Goal: Use online tool/utility: Utilize a website feature to perform a specific function

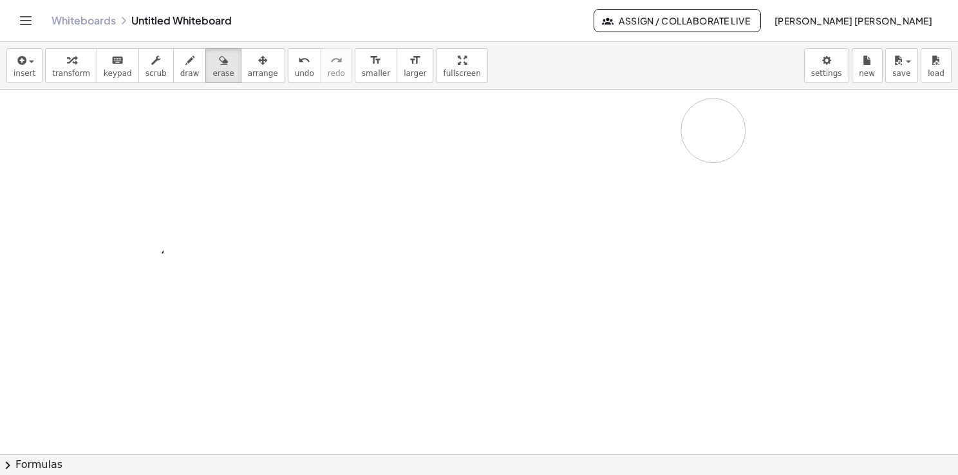
click at [596, 140] on div at bounding box center [479, 455] width 958 height 730
click at [15, 62] on icon "button" at bounding box center [21, 60] width 12 height 15
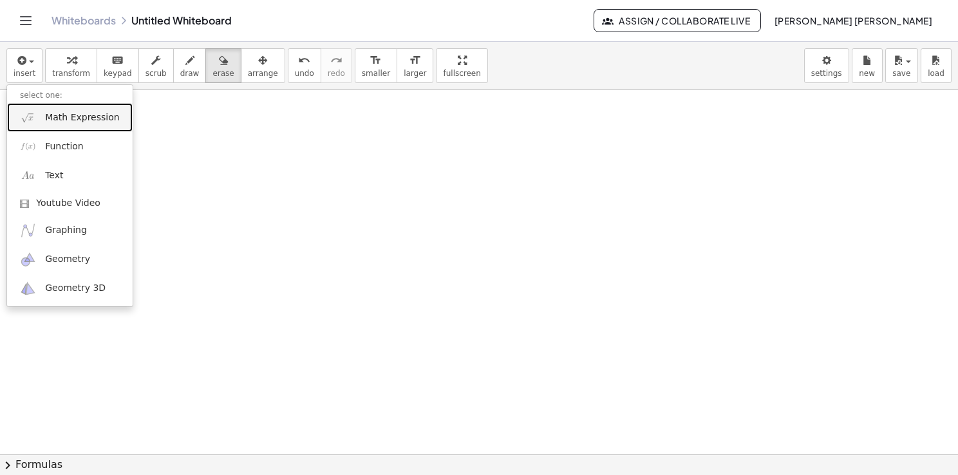
click at [71, 122] on span "Math Expression" at bounding box center [82, 117] width 74 height 13
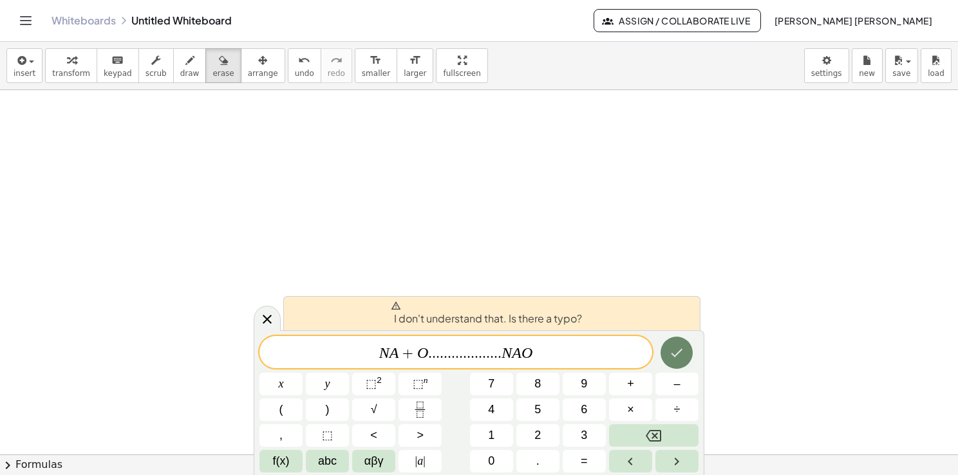
click at [685, 354] on icon "Done" at bounding box center [676, 352] width 15 height 15
drag, startPoint x: 506, startPoint y: 357, endPoint x: 430, endPoint y: 355, distance: 75.4
click at [430, 355] on span "N A + O . . . . . . . . . . . . . . . . . . . N A O" at bounding box center [456, 354] width 393 height 18
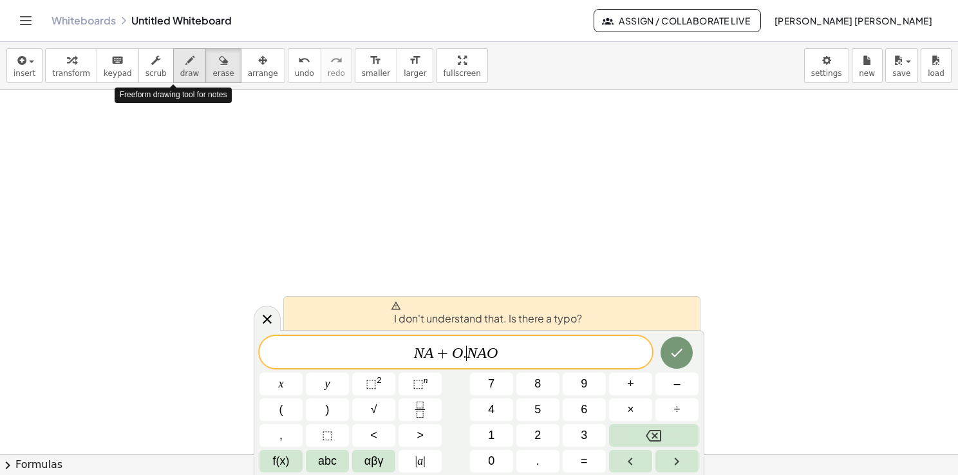
click at [180, 69] on span "draw" at bounding box center [189, 73] width 19 height 9
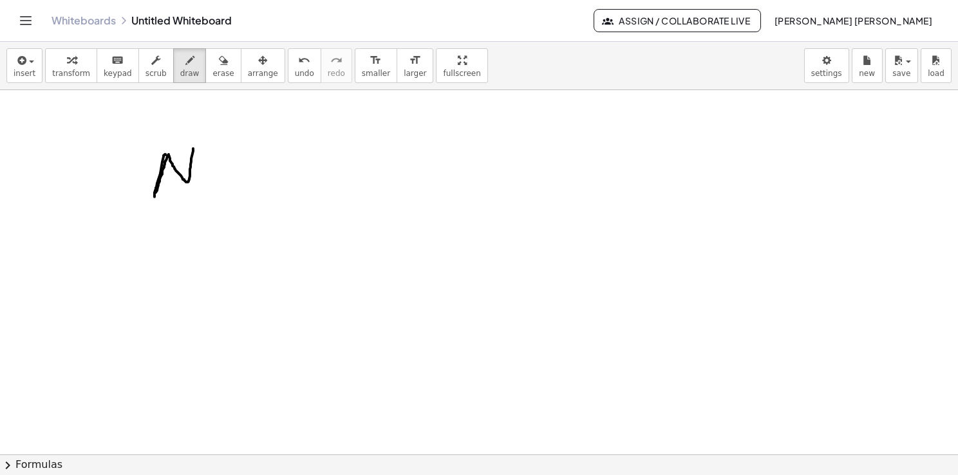
drag, startPoint x: 166, startPoint y: 155, endPoint x: 193, endPoint y: 147, distance: 28.8
click at [193, 147] on div at bounding box center [479, 455] width 958 height 730
drag, startPoint x: 201, startPoint y: 169, endPoint x: 211, endPoint y: 179, distance: 14.1
click at [211, 179] on div at bounding box center [479, 455] width 958 height 730
drag, startPoint x: 268, startPoint y: 171, endPoint x: 285, endPoint y: 173, distance: 16.8
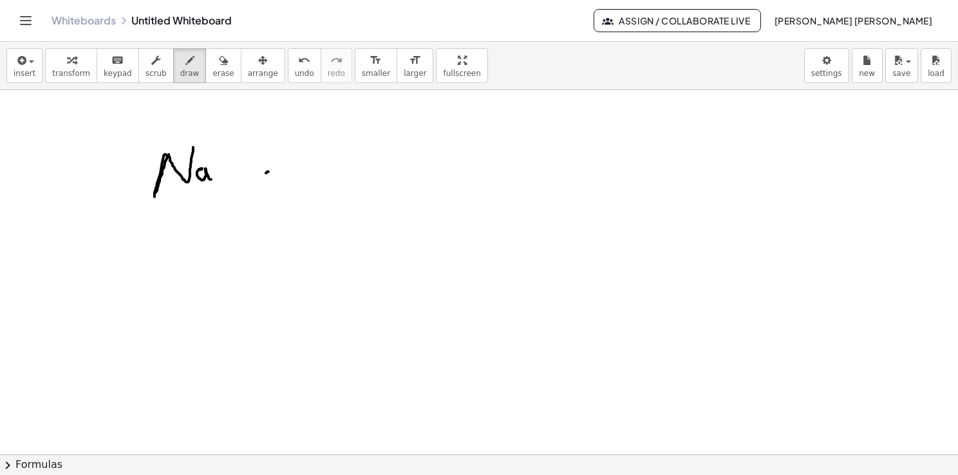
click at [285, 173] on div at bounding box center [479, 455] width 958 height 730
drag, startPoint x: 278, startPoint y: 164, endPoint x: 278, endPoint y: 180, distance: 16.1
click at [278, 180] on div at bounding box center [479, 455] width 958 height 730
drag, startPoint x: 358, startPoint y: 164, endPoint x: 366, endPoint y: 161, distance: 8.1
click at [366, 162] on div at bounding box center [479, 455] width 958 height 730
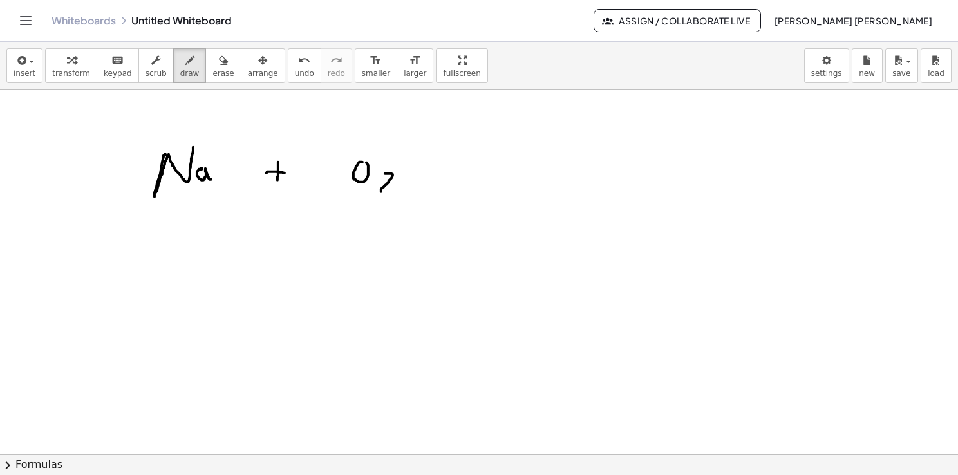
drag, startPoint x: 385, startPoint y: 173, endPoint x: 392, endPoint y: 189, distance: 17.3
click at [391, 189] on div at bounding box center [479, 455] width 958 height 730
drag, startPoint x: 444, startPoint y: 169, endPoint x: 487, endPoint y: 170, distance: 43.2
click at [487, 170] on div at bounding box center [479, 455] width 958 height 730
drag, startPoint x: 484, startPoint y: 167, endPoint x: 485, endPoint y: 182, distance: 14.2
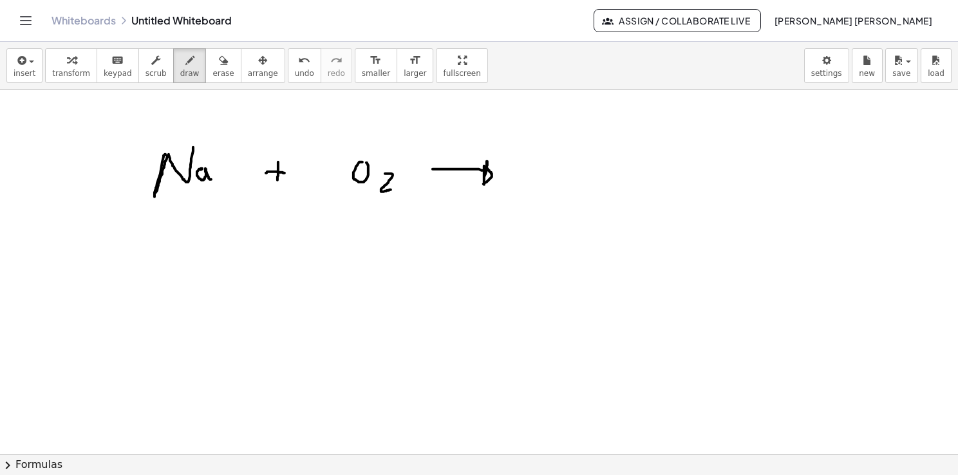
click at [483, 184] on div at bounding box center [479, 455] width 958 height 730
drag, startPoint x: 571, startPoint y: 153, endPoint x: 585, endPoint y: 146, distance: 15.8
click at [585, 146] on div at bounding box center [479, 455] width 958 height 730
drag, startPoint x: 600, startPoint y: 147, endPoint x: 608, endPoint y: 157, distance: 12.4
click at [608, 157] on div at bounding box center [479, 455] width 958 height 730
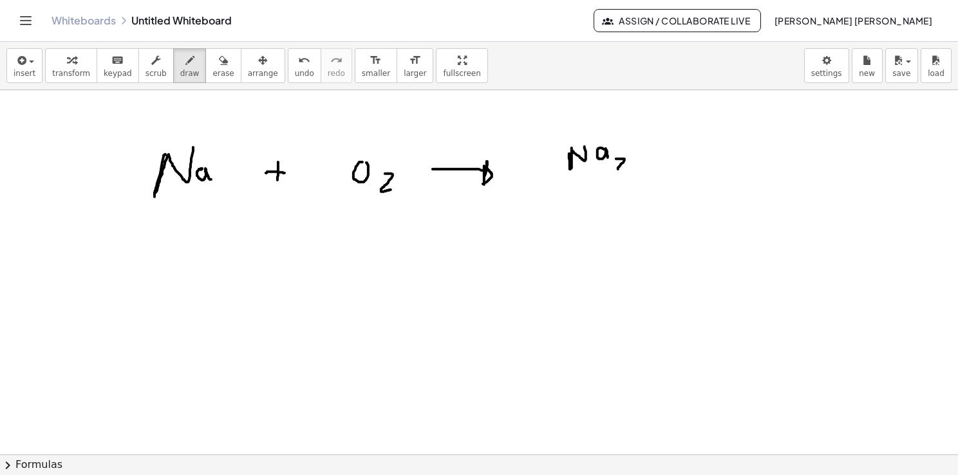
drag, startPoint x: 618, startPoint y: 158, endPoint x: 634, endPoint y: 169, distance: 19.1
click at [632, 169] on div at bounding box center [479, 455] width 958 height 730
drag, startPoint x: 654, startPoint y: 137, endPoint x: 652, endPoint y: 125, distance: 11.7
click at [653, 125] on div at bounding box center [479, 455] width 958 height 730
drag, startPoint x: 393, startPoint y: 242, endPoint x: 412, endPoint y: 231, distance: 21.9
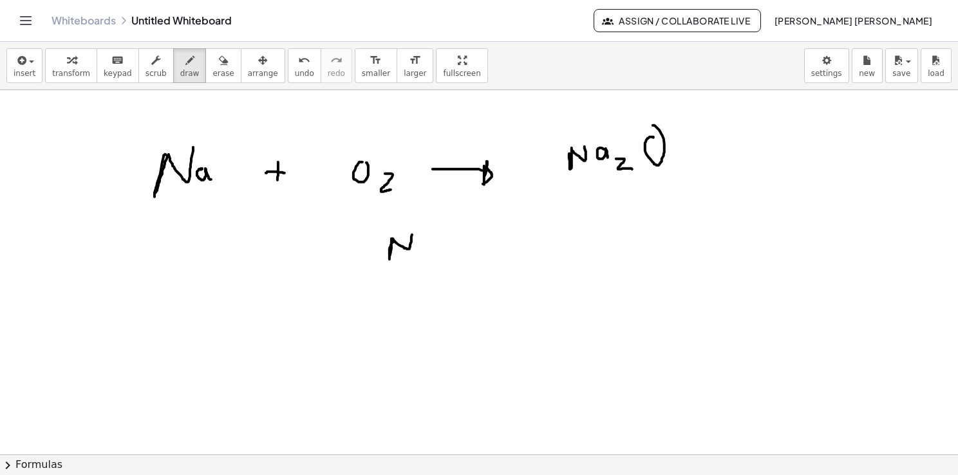
click at [412, 231] on div at bounding box center [479, 455] width 958 height 730
click at [433, 242] on div at bounding box center [479, 455] width 958 height 730
click at [423, 263] on div at bounding box center [479, 455] width 958 height 730
drag, startPoint x: 368, startPoint y: 243, endPoint x: 375, endPoint y: 243, distance: 7.7
click at [375, 243] on div at bounding box center [479, 455] width 958 height 730
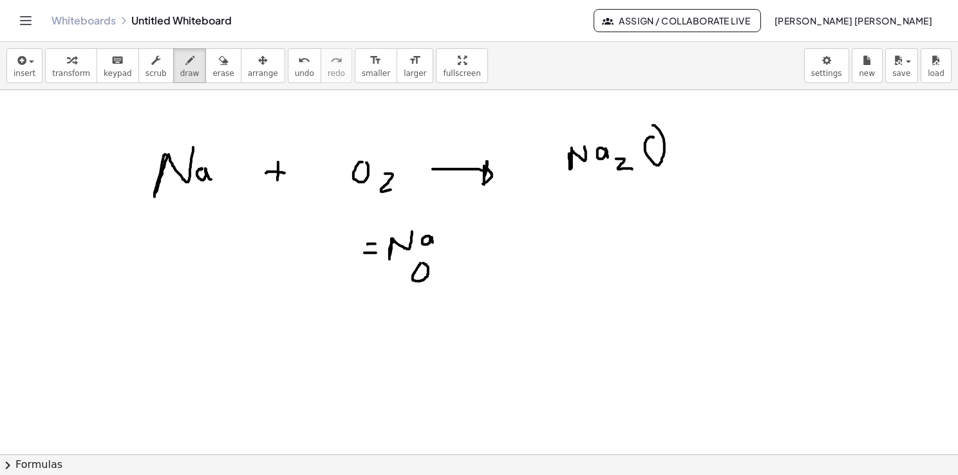
drag, startPoint x: 365, startPoint y: 252, endPoint x: 377, endPoint y: 252, distance: 12.9
click at [377, 252] on div at bounding box center [479, 455] width 958 height 730
drag, startPoint x: 330, startPoint y: 245, endPoint x: 340, endPoint y: 257, distance: 15.1
click at [340, 257] on div at bounding box center [479, 455] width 958 height 730
drag, startPoint x: 453, startPoint y: 240, endPoint x: 470, endPoint y: 238, distance: 16.8
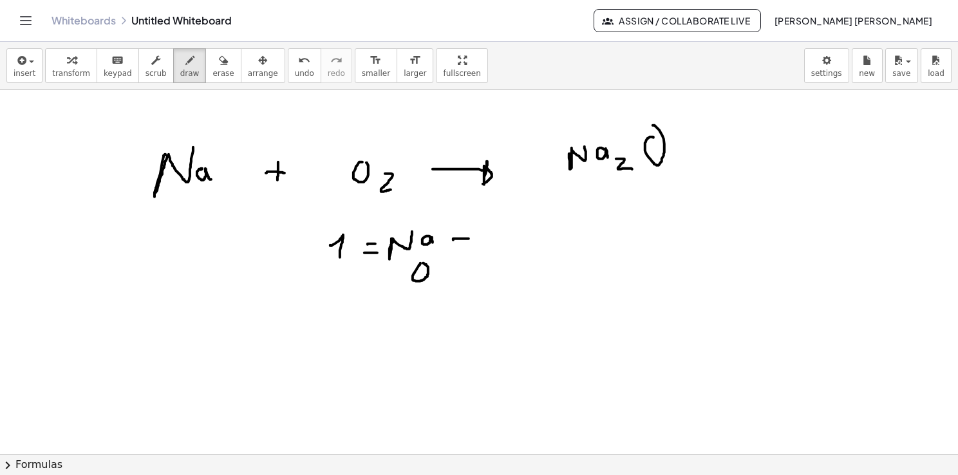
click at [470, 238] on div at bounding box center [479, 455] width 958 height 730
drag, startPoint x: 455, startPoint y: 246, endPoint x: 469, endPoint y: 246, distance: 13.5
click at [465, 246] on div at bounding box center [479, 455] width 958 height 730
drag, startPoint x: 497, startPoint y: 220, endPoint x: 502, endPoint y: 241, distance: 21.9
click at [500, 240] on div at bounding box center [479, 455] width 958 height 730
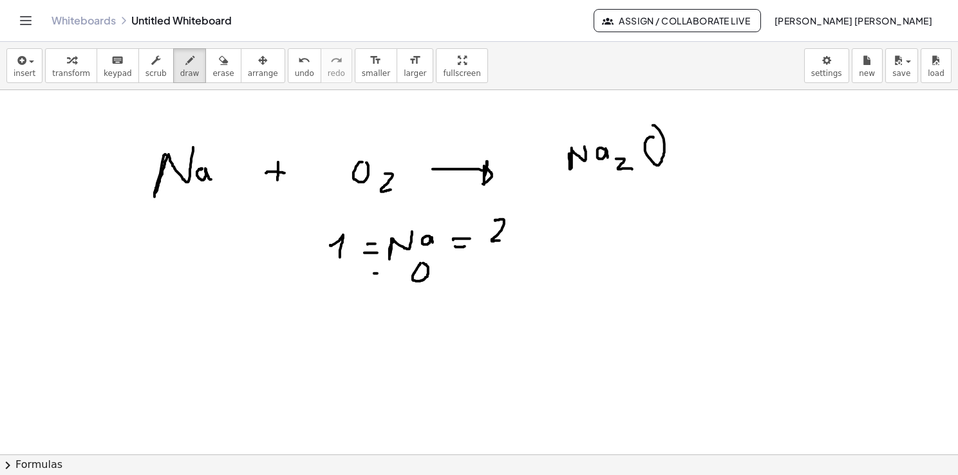
drag, startPoint x: 375, startPoint y: 273, endPoint x: 384, endPoint y: 273, distance: 8.4
click at [383, 273] on div at bounding box center [479, 455] width 958 height 730
click at [384, 283] on div at bounding box center [479, 455] width 958 height 730
drag, startPoint x: 352, startPoint y: 205, endPoint x: 394, endPoint y: 200, distance: 42.3
click at [393, 200] on div at bounding box center [479, 455] width 958 height 730
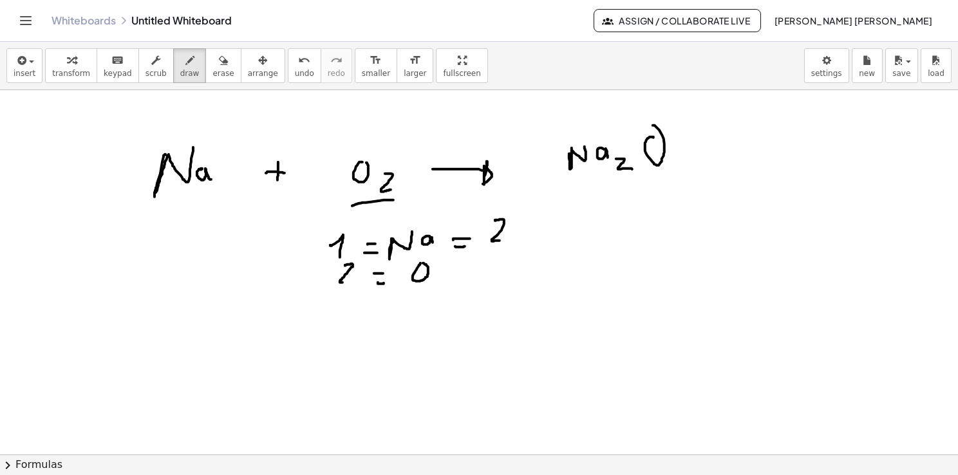
drag, startPoint x: 345, startPoint y: 265, endPoint x: 347, endPoint y: 281, distance: 16.2
click at [347, 281] on div at bounding box center [479, 455] width 958 height 730
drag, startPoint x: 442, startPoint y: 270, endPoint x: 451, endPoint y: 270, distance: 9.0
click at [451, 270] on div at bounding box center [479, 455] width 958 height 730
drag, startPoint x: 448, startPoint y: 278, endPoint x: 454, endPoint y: 277, distance: 6.5
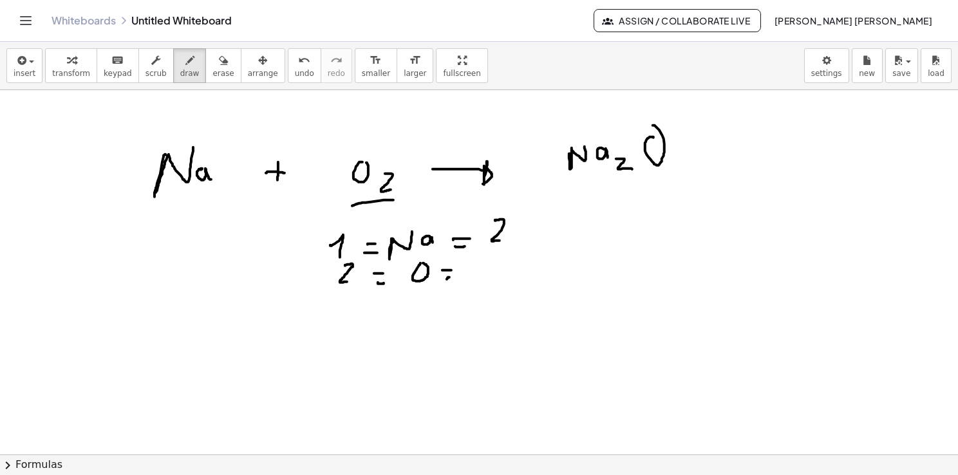
click at [454, 277] on div at bounding box center [479, 455] width 958 height 730
drag, startPoint x: 673, startPoint y: 161, endPoint x: 672, endPoint y: 174, distance: 12.9
click at [672, 174] on div at bounding box center [479, 455] width 958 height 730
drag, startPoint x: 667, startPoint y: 168, endPoint x: 675, endPoint y: 158, distance: 13.3
click at [675, 158] on div at bounding box center [479, 455] width 958 height 730
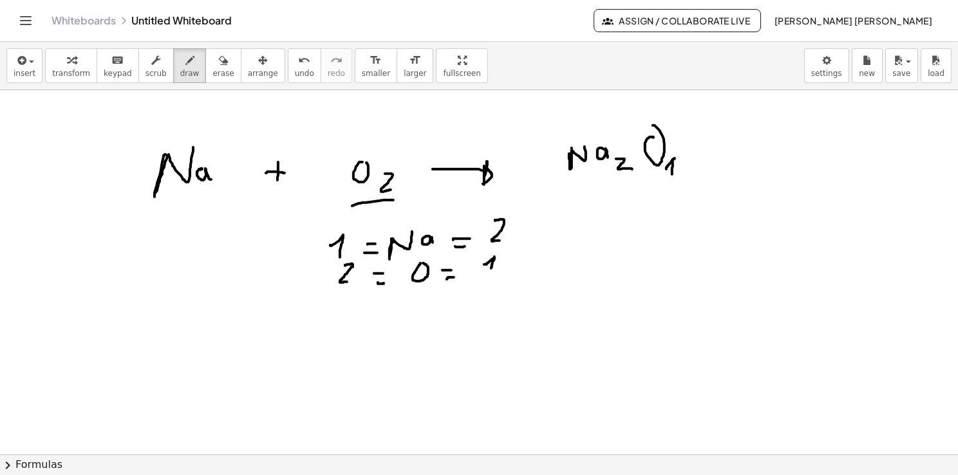
drag, startPoint x: 484, startPoint y: 264, endPoint x: 491, endPoint y: 277, distance: 14.7
click at [491, 277] on div at bounding box center [479, 455] width 958 height 730
drag, startPoint x: 482, startPoint y: 281, endPoint x: 495, endPoint y: 277, distance: 12.8
click at [495, 277] on div at bounding box center [479, 455] width 958 height 730
drag, startPoint x: 529, startPoint y: 135, endPoint x: 541, endPoint y: 153, distance: 22.0
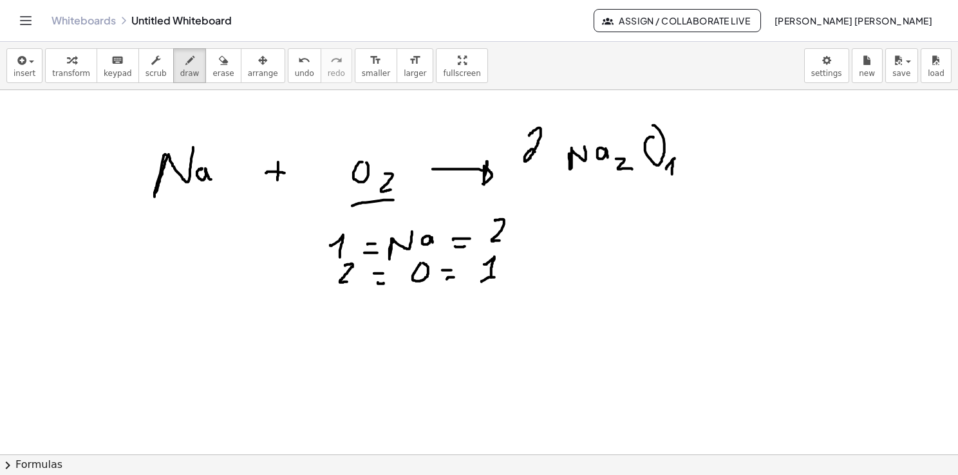
click at [541, 153] on div at bounding box center [479, 455] width 958 height 730
drag, startPoint x: 484, startPoint y: 272, endPoint x: 495, endPoint y: 269, distance: 10.8
click at [486, 276] on div at bounding box center [479, 455] width 958 height 730
drag, startPoint x: 531, startPoint y: 251, endPoint x: 535, endPoint y: 274, distance: 23.5
click at [535, 274] on div at bounding box center [479, 455] width 958 height 730
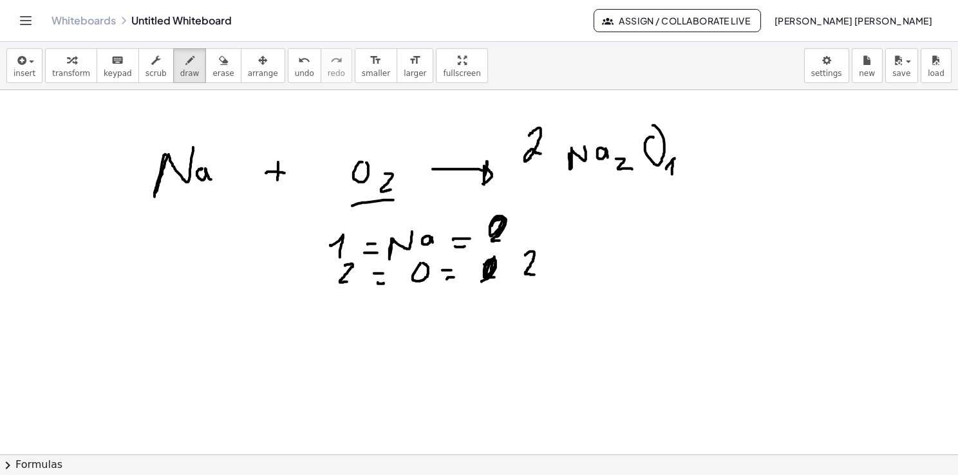
drag, startPoint x: 499, startPoint y: 230, endPoint x: 491, endPoint y: 238, distance: 11.8
click at [491, 238] on div at bounding box center [479, 455] width 958 height 730
drag, startPoint x: 539, startPoint y: 207, endPoint x: 545, endPoint y: 220, distance: 15.0
click at [544, 222] on div at bounding box center [479, 455] width 958 height 730
drag, startPoint x: 549, startPoint y: 209, endPoint x: 544, endPoint y: 237, distance: 28.2
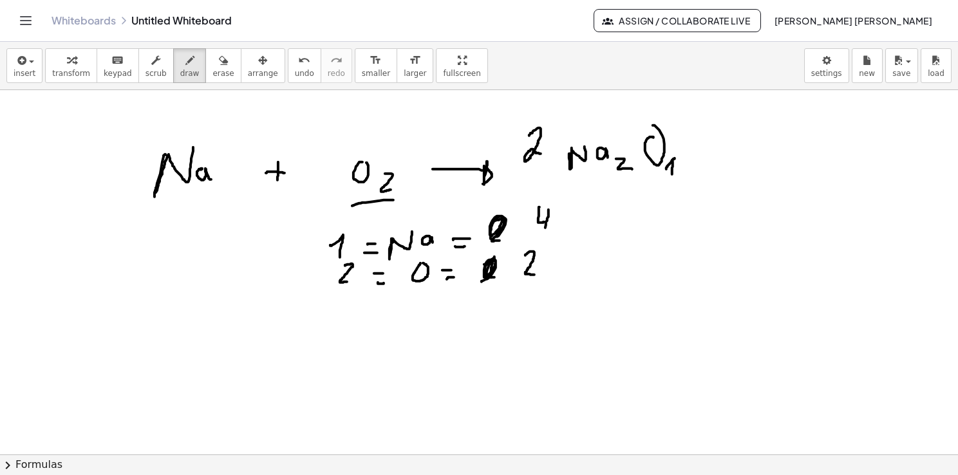
click at [544, 237] on div at bounding box center [479, 455] width 958 height 730
drag, startPoint x: 127, startPoint y: 154, endPoint x: 135, endPoint y: 162, distance: 11.8
click at [133, 166] on div at bounding box center [479, 455] width 958 height 730
drag, startPoint x: 137, startPoint y: 157, endPoint x: 134, endPoint y: 184, distance: 26.5
click at [134, 184] on div at bounding box center [479, 455] width 958 height 730
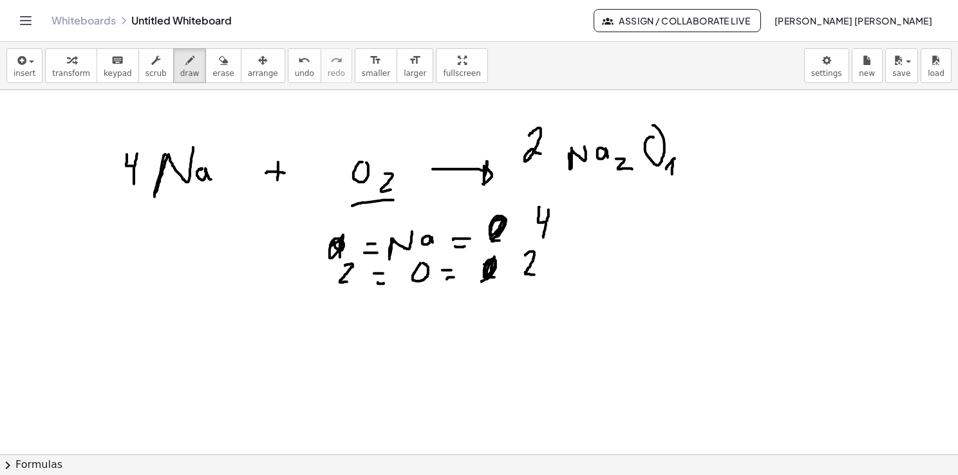
click at [332, 238] on div at bounding box center [479, 455] width 958 height 730
drag, startPoint x: 289, startPoint y: 238, endPoint x: 294, endPoint y: 248, distance: 11.5
click at [294, 248] on div at bounding box center [479, 455] width 958 height 730
drag, startPoint x: 298, startPoint y: 242, endPoint x: 291, endPoint y: 263, distance: 22.4
click at [291, 263] on div at bounding box center [479, 455] width 958 height 730
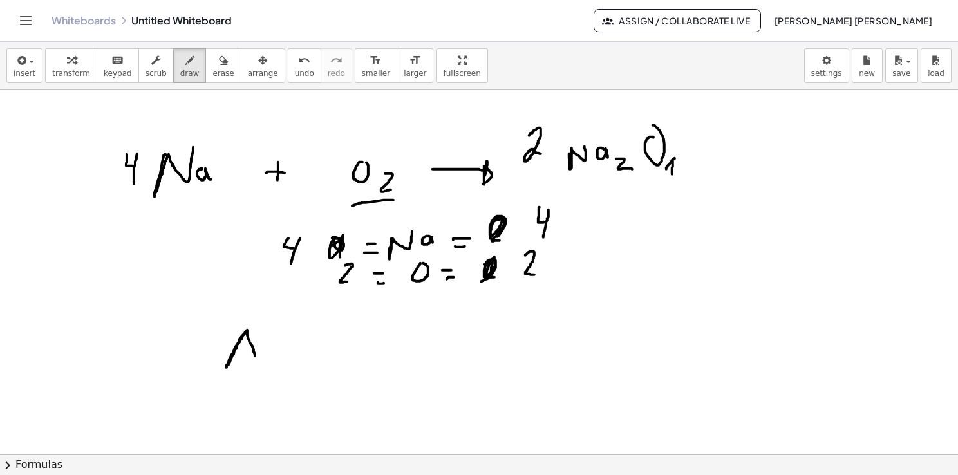
drag, startPoint x: 245, startPoint y: 334, endPoint x: 256, endPoint y: 359, distance: 27.4
click at [255, 359] on div at bounding box center [479, 455] width 958 height 730
drag, startPoint x: 234, startPoint y: 354, endPoint x: 245, endPoint y: 354, distance: 10.3
click at [243, 354] on div at bounding box center [479, 455] width 958 height 730
drag, startPoint x: 272, startPoint y: 345, endPoint x: 274, endPoint y: 365, distance: 20.7
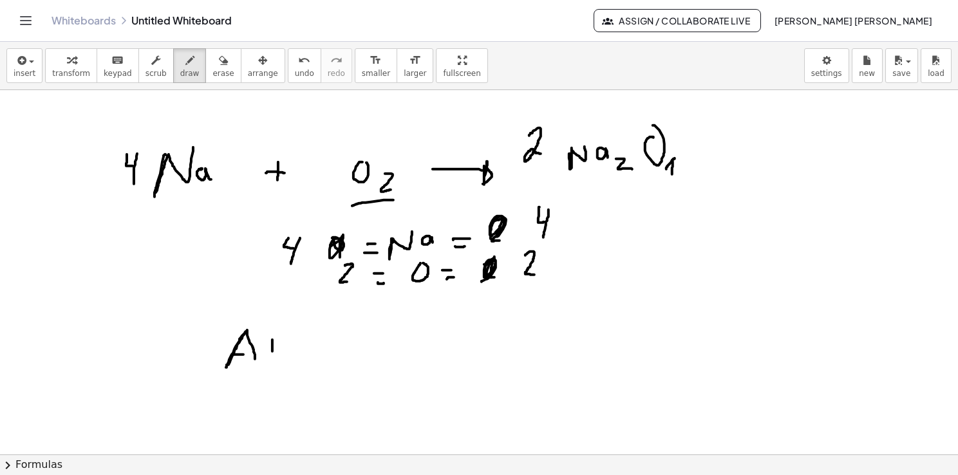
click at [274, 365] on div at bounding box center [479, 455] width 958 height 730
drag, startPoint x: 329, startPoint y: 354, endPoint x: 352, endPoint y: 352, distance: 23.3
click at [352, 353] on div at bounding box center [479, 455] width 958 height 730
drag, startPoint x: 340, startPoint y: 340, endPoint x: 343, endPoint y: 359, distance: 19.5
click at [340, 358] on div at bounding box center [479, 455] width 958 height 730
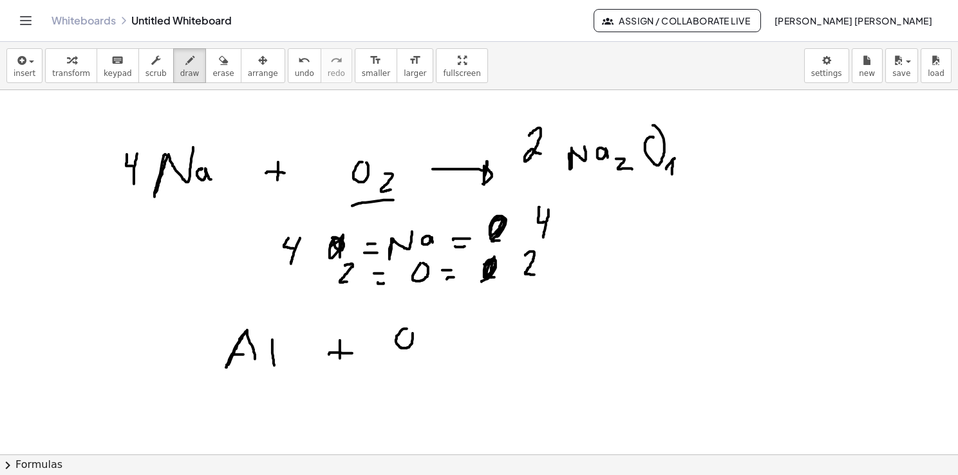
click at [411, 327] on div at bounding box center [479, 455] width 958 height 730
drag, startPoint x: 428, startPoint y: 338, endPoint x: 431, endPoint y: 346, distance: 8.6
click at [431, 346] on div at bounding box center [479, 455] width 958 height 730
drag, startPoint x: 477, startPoint y: 339, endPoint x: 523, endPoint y: 336, distance: 46.4
click at [523, 336] on div at bounding box center [479, 455] width 958 height 730
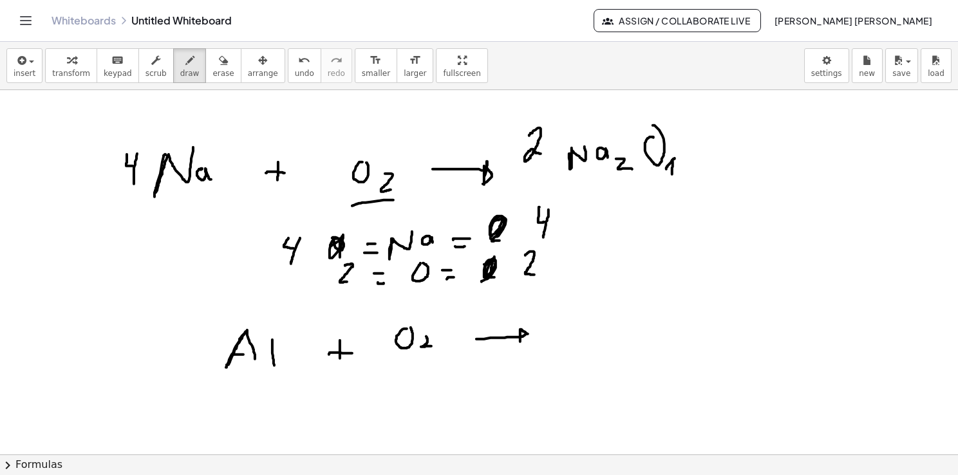
drag, startPoint x: 520, startPoint y: 329, endPoint x: 520, endPoint y: 339, distance: 9.7
click at [520, 338] on div at bounding box center [479, 455] width 958 height 730
drag, startPoint x: 567, startPoint y: 311, endPoint x: 580, endPoint y: 325, distance: 19.1
click at [580, 325] on div at bounding box center [479, 455] width 958 height 730
drag, startPoint x: 569, startPoint y: 322, endPoint x: 580, endPoint y: 319, distance: 11.2
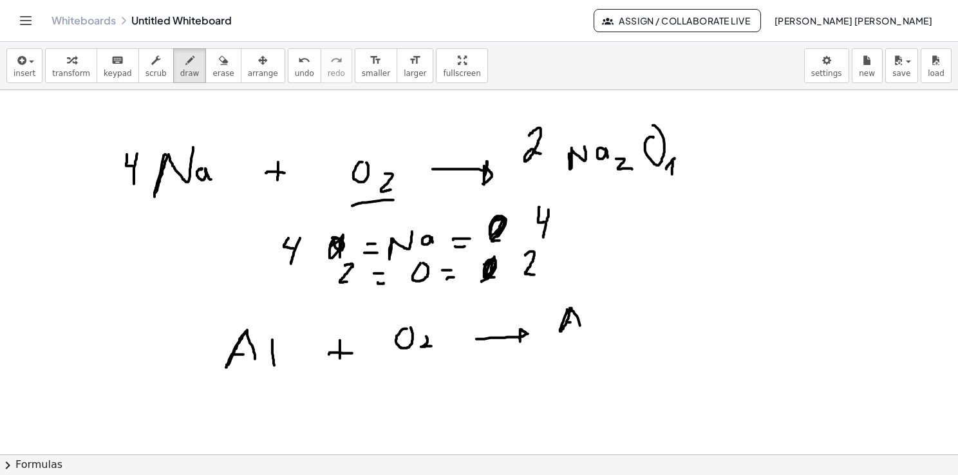
click at [578, 321] on div at bounding box center [479, 455] width 958 height 730
drag, startPoint x: 587, startPoint y: 310, endPoint x: 590, endPoint y: 334, distance: 23.3
click at [590, 334] on div at bounding box center [479, 455] width 958 height 730
drag, startPoint x: 598, startPoint y: 331, endPoint x: 607, endPoint y: 339, distance: 11.9
click at [605, 340] on div at bounding box center [479, 455] width 958 height 730
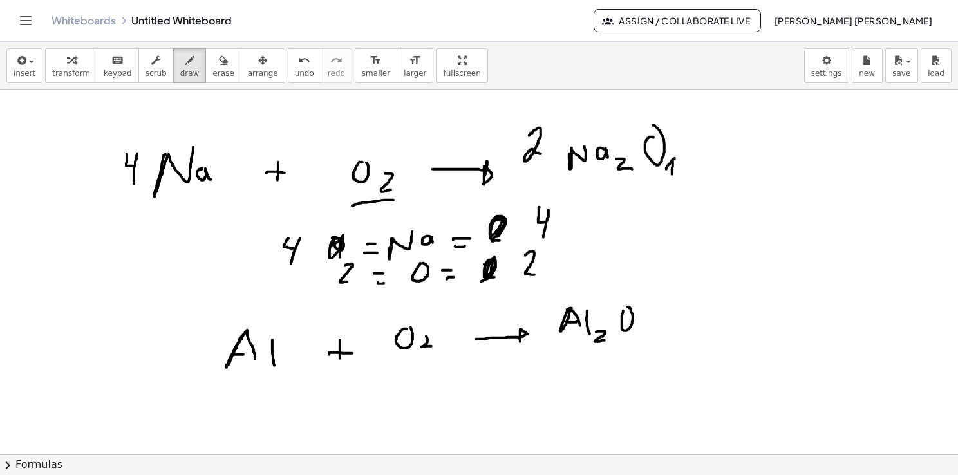
drag, startPoint x: 622, startPoint y: 317, endPoint x: 625, endPoint y: 308, distance: 8.8
click at [626, 307] on div at bounding box center [479, 455] width 958 height 730
drag, startPoint x: 638, startPoint y: 321, endPoint x: 636, endPoint y: 341, distance: 19.5
click at [636, 341] on div at bounding box center [479, 455] width 958 height 730
drag, startPoint x: 182, startPoint y: 332, endPoint x: 187, endPoint y: 327, distance: 6.8
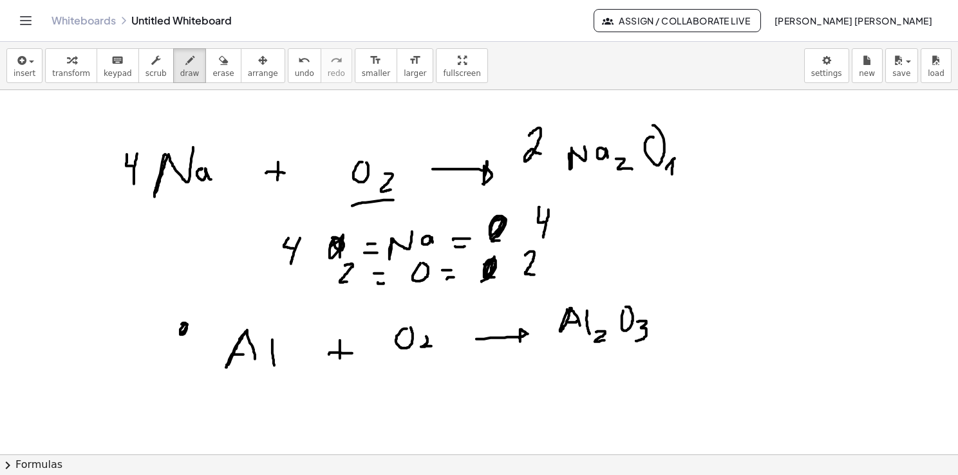
click at [187, 327] on div at bounding box center [479, 455] width 958 height 730
click at [640, 347] on div at bounding box center [479, 455] width 958 height 730
drag, startPoint x: 535, startPoint y: 313, endPoint x: 554, endPoint y: 349, distance: 40.6
click at [554, 348] on div at bounding box center [479, 455] width 958 height 730
drag, startPoint x: 421, startPoint y: 357, endPoint x: 428, endPoint y: 357, distance: 7.1
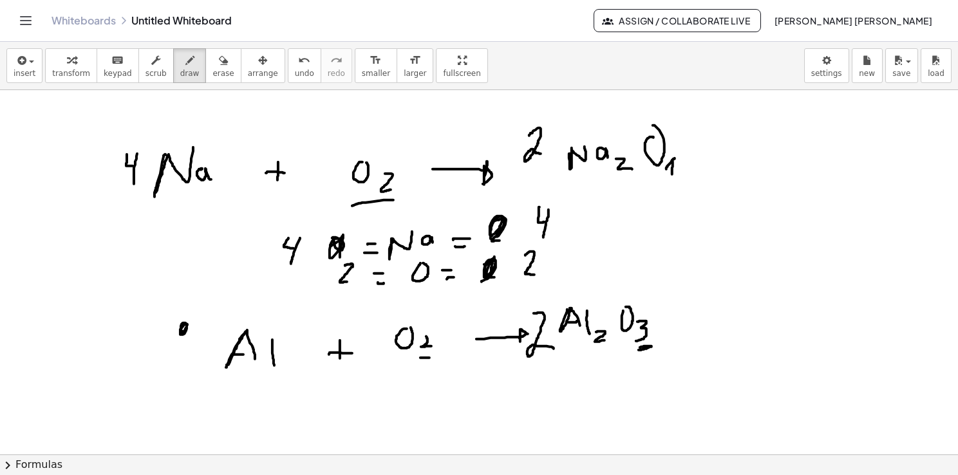
click at [428, 357] on div at bounding box center [479, 455] width 958 height 730
drag, startPoint x: 417, startPoint y: 355, endPoint x: 427, endPoint y: 355, distance: 9.7
click at [427, 355] on div at bounding box center [479, 455] width 958 height 730
drag, startPoint x: 368, startPoint y: 334, endPoint x: 370, endPoint y: 355, distance: 21.9
click at [370, 355] on div at bounding box center [479, 455] width 958 height 730
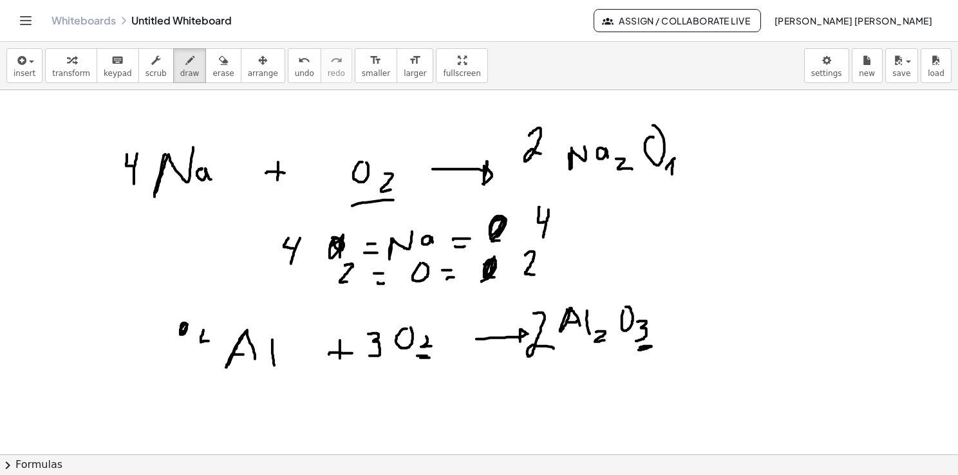
drag, startPoint x: 204, startPoint y: 330, endPoint x: 210, endPoint y: 341, distance: 12.7
click at [210, 341] on div at bounding box center [479, 455] width 958 height 730
drag, startPoint x: 216, startPoint y: 328, endPoint x: 208, endPoint y: 359, distance: 32.6
click at [208, 359] on div at bounding box center [479, 455] width 958 height 730
click at [219, 59] on icon "button" at bounding box center [223, 60] width 9 height 15
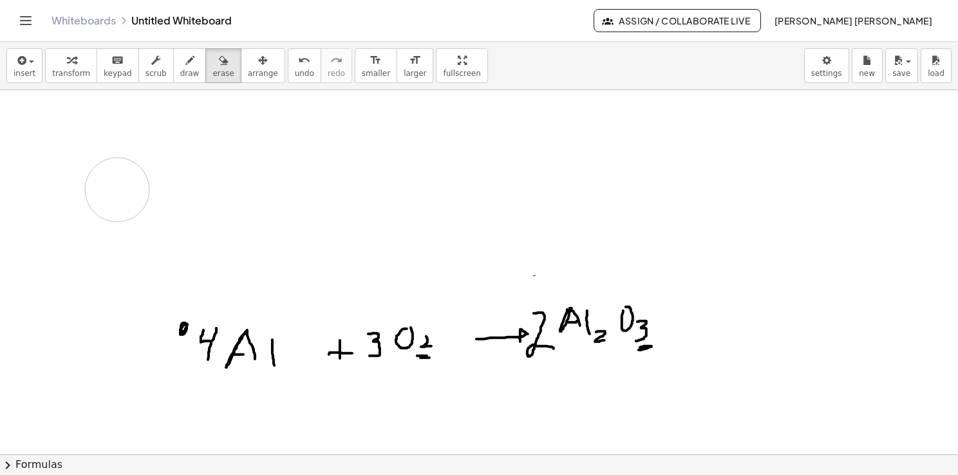
drag, startPoint x: 480, startPoint y: 252, endPoint x: 172, endPoint y: 209, distance: 311.4
click at [157, 204] on div at bounding box center [479, 455] width 958 height 730
click at [180, 61] on div "button" at bounding box center [189, 59] width 19 height 15
drag, startPoint x: 403, startPoint y: 382, endPoint x: 413, endPoint y: 395, distance: 16.1
click at [413, 395] on div at bounding box center [479, 455] width 958 height 730
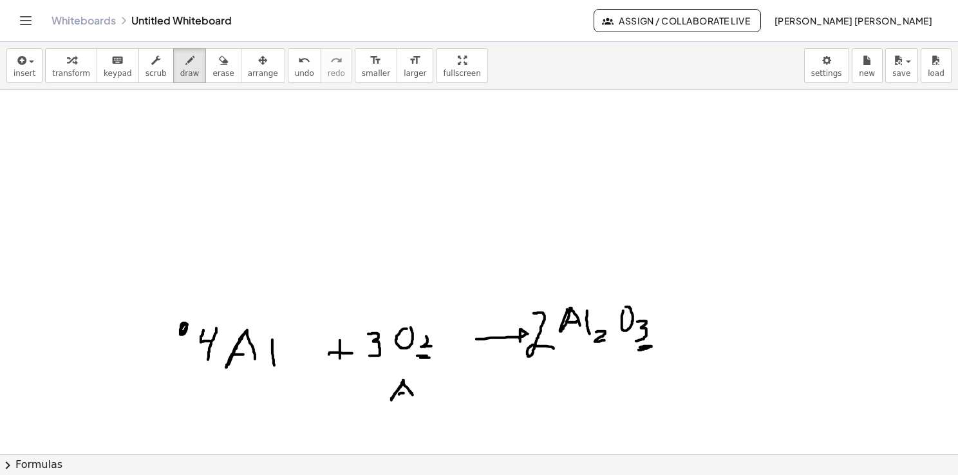
drag, startPoint x: 399, startPoint y: 393, endPoint x: 410, endPoint y: 393, distance: 10.3
click at [408, 393] on div at bounding box center [479, 455] width 958 height 730
drag, startPoint x: 426, startPoint y: 381, endPoint x: 426, endPoint y: 397, distance: 15.5
click at [426, 397] on div at bounding box center [479, 455] width 958 height 730
drag, startPoint x: 377, startPoint y: 390, endPoint x: 386, endPoint y: 390, distance: 9.0
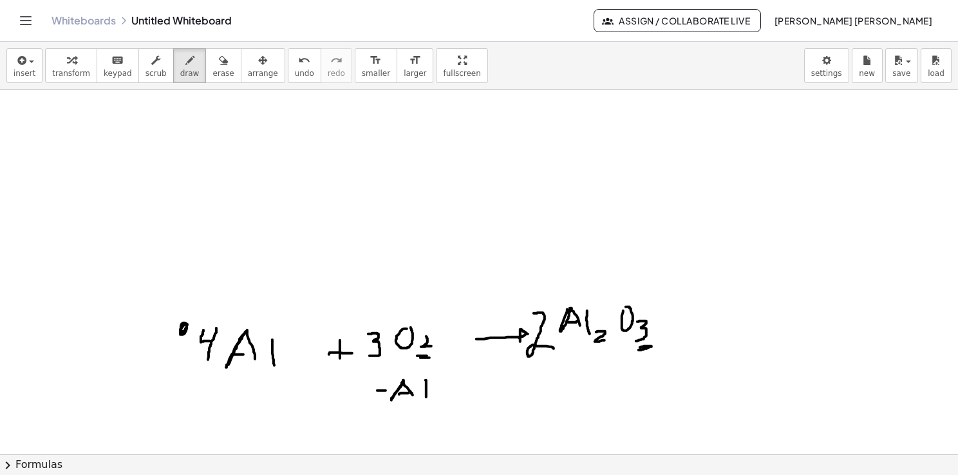
click at [386, 390] on div at bounding box center [479, 455] width 958 height 730
drag, startPoint x: 376, startPoint y: 399, endPoint x: 383, endPoint y: 397, distance: 6.9
click at [383, 397] on div at bounding box center [479, 455] width 958 height 730
drag, startPoint x: 346, startPoint y: 382, endPoint x: 350, endPoint y: 390, distance: 8.6
click at [348, 390] on div at bounding box center [479, 455] width 958 height 730
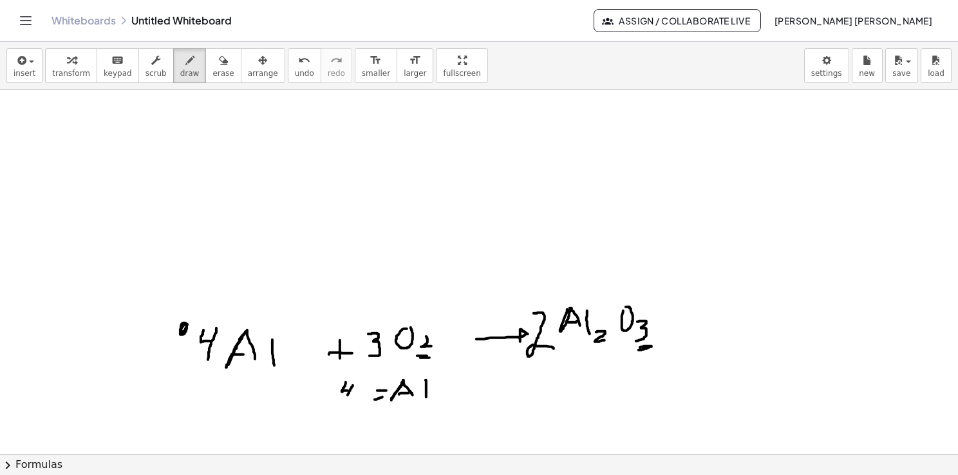
drag, startPoint x: 353, startPoint y: 385, endPoint x: 345, endPoint y: 401, distance: 17.3
click at [345, 401] on div at bounding box center [479, 455] width 958 height 730
drag, startPoint x: 439, startPoint y: 391, endPoint x: 449, endPoint y: 390, distance: 9.7
click at [448, 390] on div at bounding box center [479, 455] width 958 height 730
drag, startPoint x: 442, startPoint y: 395, endPoint x: 451, endPoint y: 393, distance: 9.4
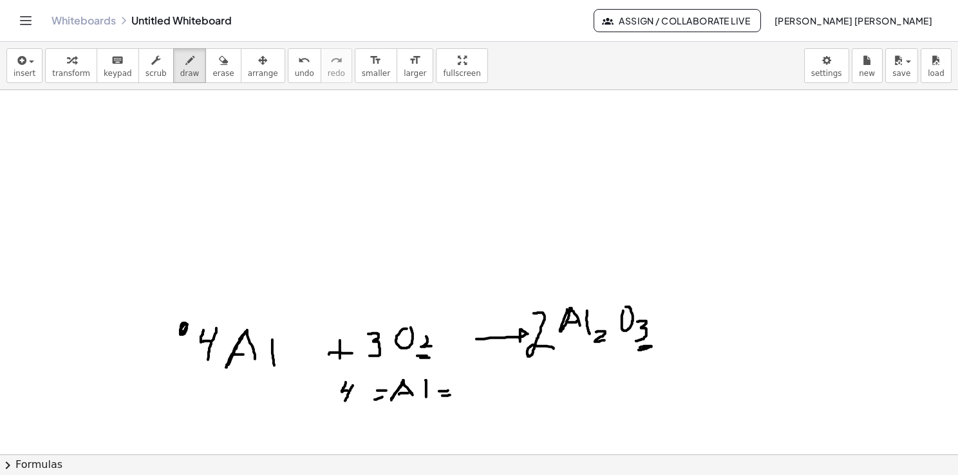
click at [451, 394] on div at bounding box center [479, 455] width 958 height 730
click at [466, 388] on div at bounding box center [479, 455] width 958 height 730
drag, startPoint x: 468, startPoint y: 383, endPoint x: 466, endPoint y: 401, distance: 18.8
click at [466, 401] on div at bounding box center [479, 455] width 958 height 730
drag, startPoint x: 411, startPoint y: 415, endPoint x: 406, endPoint y: 410, distance: 7.3
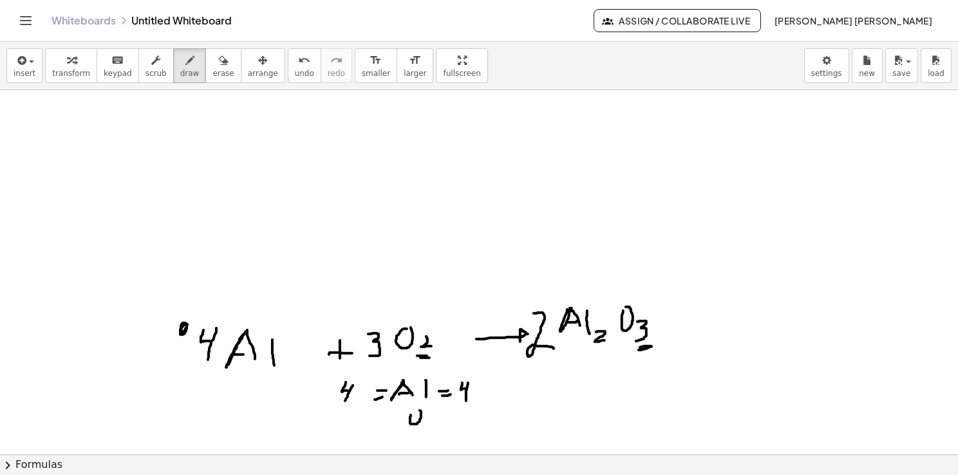
click at [407, 409] on div at bounding box center [479, 455] width 958 height 730
drag, startPoint x: 385, startPoint y: 421, endPoint x: 393, endPoint y: 419, distance: 8.8
click at [393, 419] on div at bounding box center [479, 455] width 958 height 730
click at [393, 428] on div at bounding box center [479, 455] width 958 height 730
drag, startPoint x: 354, startPoint y: 416, endPoint x: 352, endPoint y: 424, distance: 8.1
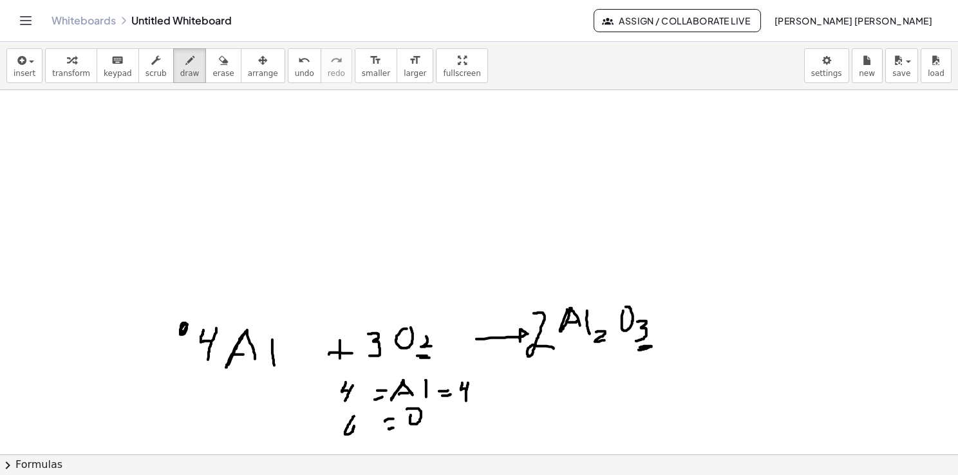
click at [352, 424] on div at bounding box center [479, 455] width 958 height 730
click at [449, 412] on div at bounding box center [479, 455] width 958 height 730
drag, startPoint x: 435, startPoint y: 420, endPoint x: 446, endPoint y: 417, distance: 10.6
click at [445, 417] on div at bounding box center [479, 455] width 958 height 730
drag, startPoint x: 466, startPoint y: 412, endPoint x: 460, endPoint y: 422, distance: 11.8
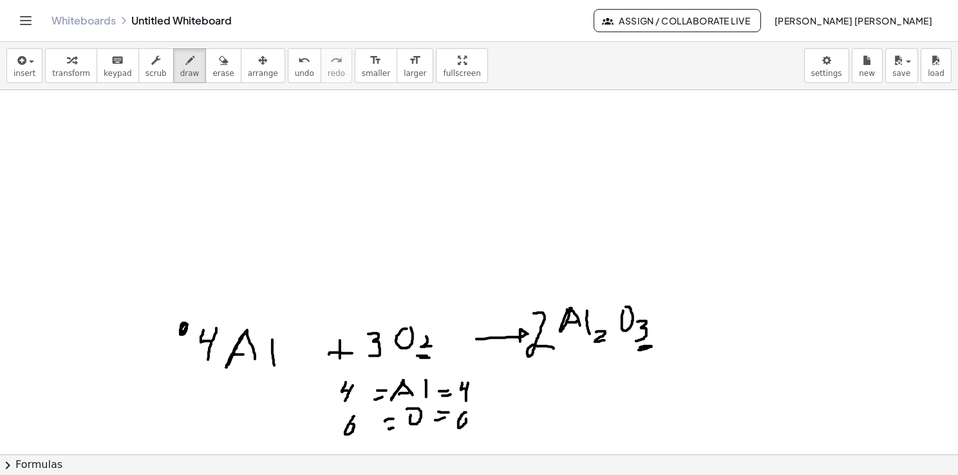
click at [460, 422] on div at bounding box center [479, 455] width 958 height 730
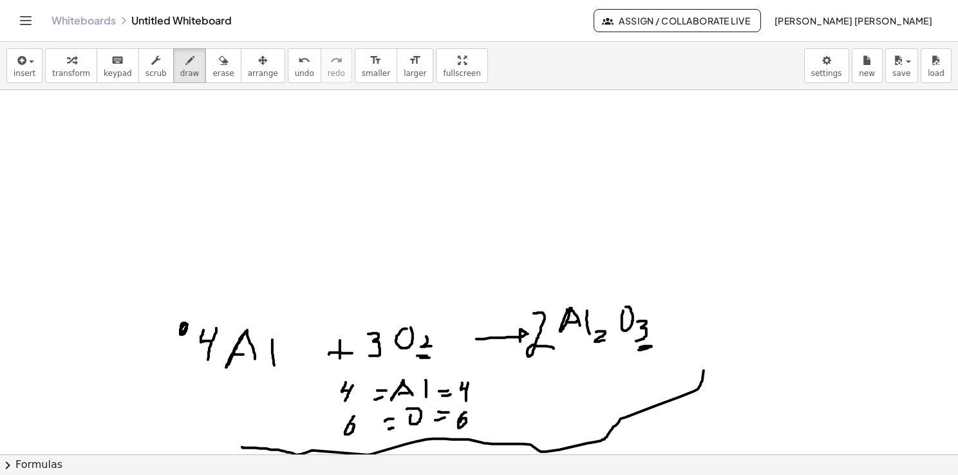
drag, startPoint x: 242, startPoint y: 447, endPoint x: 686, endPoint y: 288, distance: 471.4
click at [686, 288] on div at bounding box center [479, 455] width 958 height 730
drag, startPoint x: 553, startPoint y: 361, endPoint x: 573, endPoint y: 360, distance: 20.0
click at [573, 360] on div at bounding box center [479, 455] width 958 height 730
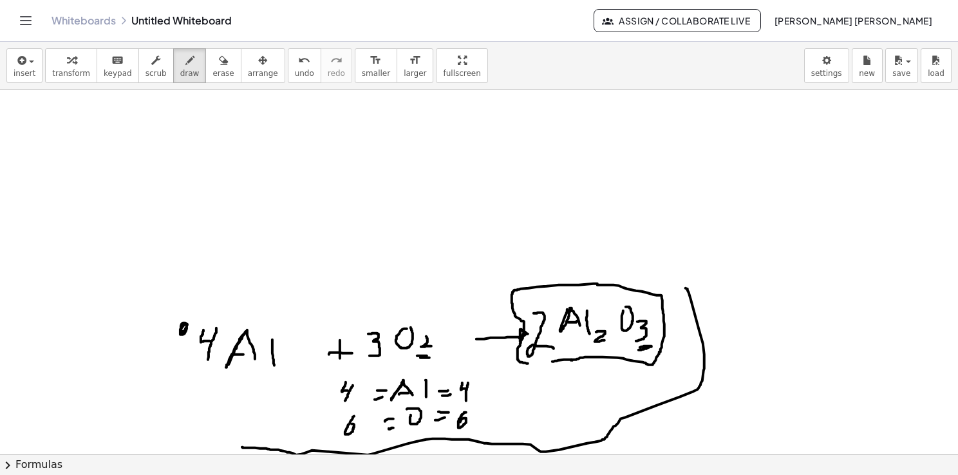
drag, startPoint x: 572, startPoint y: 359, endPoint x: 538, endPoint y: 362, distance: 34.2
click at [536, 362] on div at bounding box center [479, 455] width 958 height 730
click at [213, 69] on span "erase" at bounding box center [223, 73] width 21 height 9
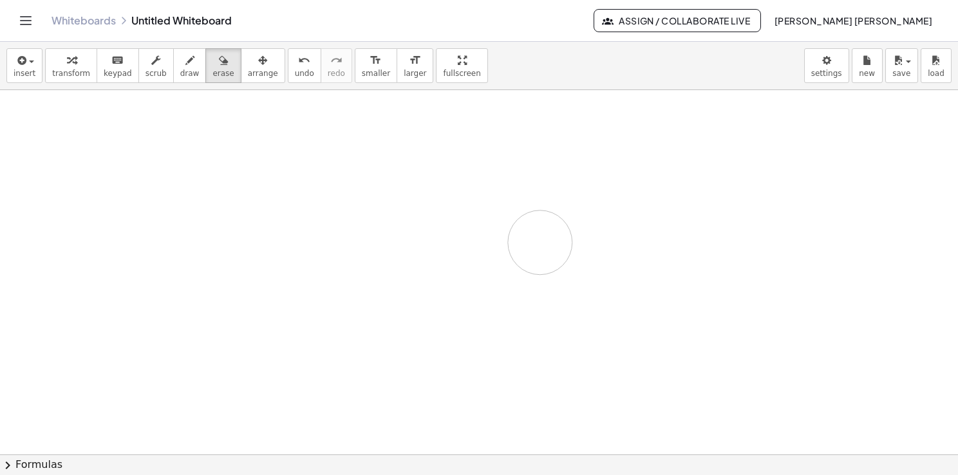
drag, startPoint x: 156, startPoint y: 375, endPoint x: 502, endPoint y: 335, distance: 347.5
click at [495, 336] on div at bounding box center [479, 455] width 958 height 730
click at [173, 55] on button "draw" at bounding box center [189, 65] width 33 height 35
drag, startPoint x: 178, startPoint y: 152, endPoint x: 175, endPoint y: 183, distance: 31.0
click at [175, 186] on div at bounding box center [479, 455] width 958 height 730
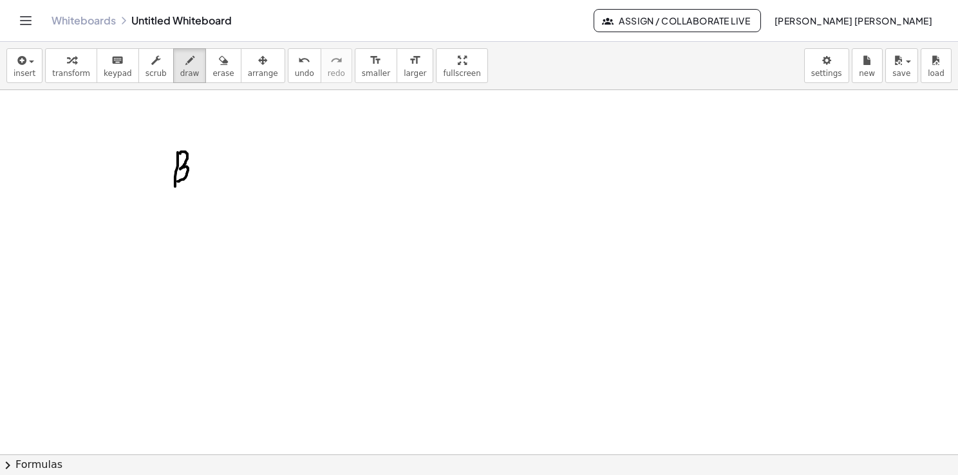
drag, startPoint x: 180, startPoint y: 153, endPoint x: 178, endPoint y: 179, distance: 25.8
click at [177, 181] on div at bounding box center [479, 455] width 958 height 730
drag, startPoint x: 201, startPoint y: 177, endPoint x: 218, endPoint y: 178, distance: 17.4
click at [218, 178] on div at bounding box center [479, 455] width 958 height 730
click at [217, 148] on div at bounding box center [479, 455] width 958 height 730
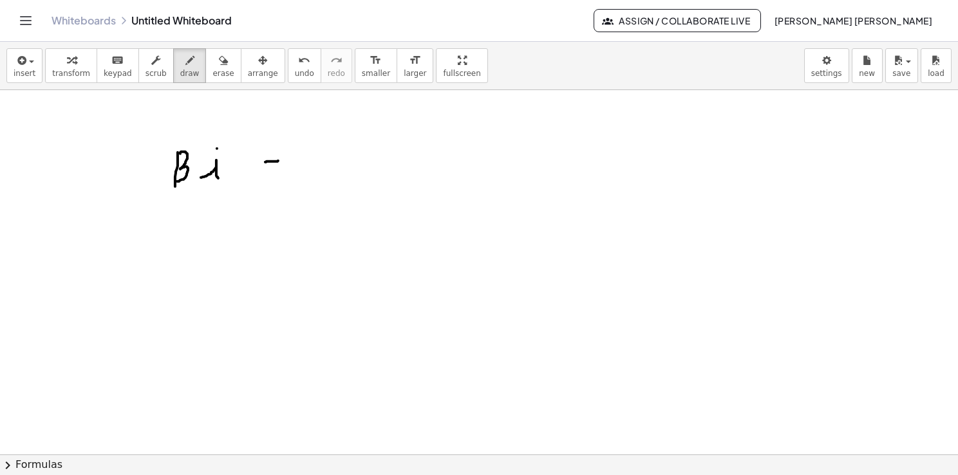
drag, startPoint x: 265, startPoint y: 162, endPoint x: 281, endPoint y: 158, distance: 15.9
click at [281, 159] on div at bounding box center [479, 455] width 958 height 730
drag, startPoint x: 273, startPoint y: 151, endPoint x: 273, endPoint y: 169, distance: 18.0
click at [273, 169] on div at bounding box center [479, 455] width 958 height 730
click at [331, 142] on div at bounding box center [479, 455] width 958 height 730
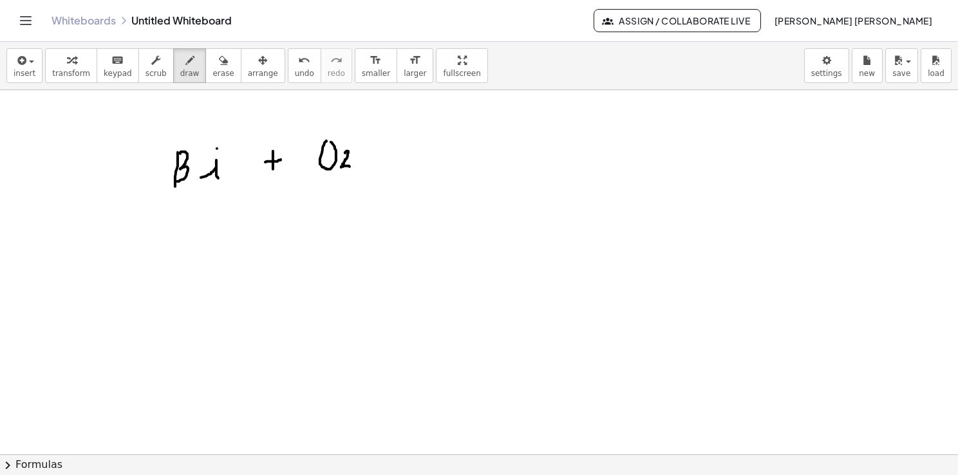
drag, startPoint x: 345, startPoint y: 153, endPoint x: 352, endPoint y: 166, distance: 15.3
click at [352, 166] on div at bounding box center [479, 455] width 958 height 730
drag, startPoint x: 402, startPoint y: 142, endPoint x: 442, endPoint y: 142, distance: 40.6
click at [442, 142] on div at bounding box center [479, 455] width 958 height 730
drag, startPoint x: 441, startPoint y: 137, endPoint x: 441, endPoint y: 150, distance: 13.5
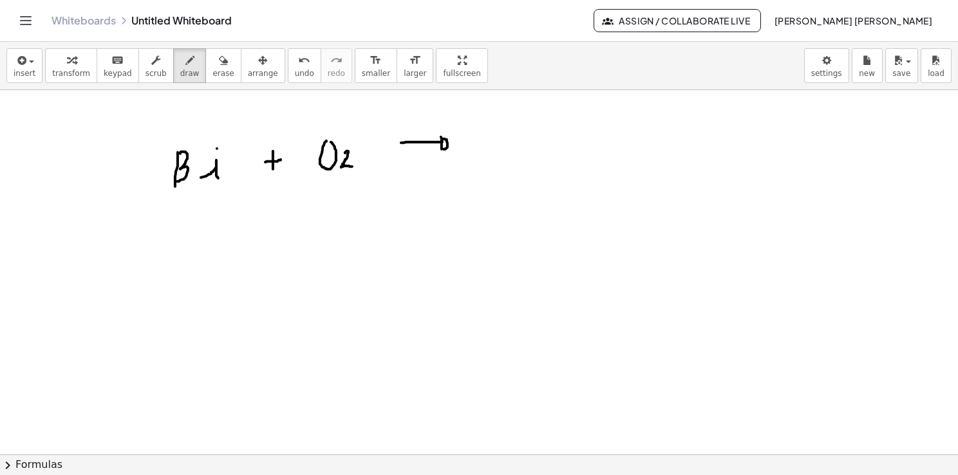
click at [441, 150] on div at bounding box center [479, 455] width 958 height 730
drag, startPoint x: 504, startPoint y: 131, endPoint x: 505, endPoint y: 151, distance: 20.0
click at [505, 151] on div at bounding box center [479, 455] width 958 height 730
drag, startPoint x: 506, startPoint y: 133, endPoint x: 505, endPoint y: 151, distance: 18.7
click at [505, 151] on div at bounding box center [479, 455] width 958 height 730
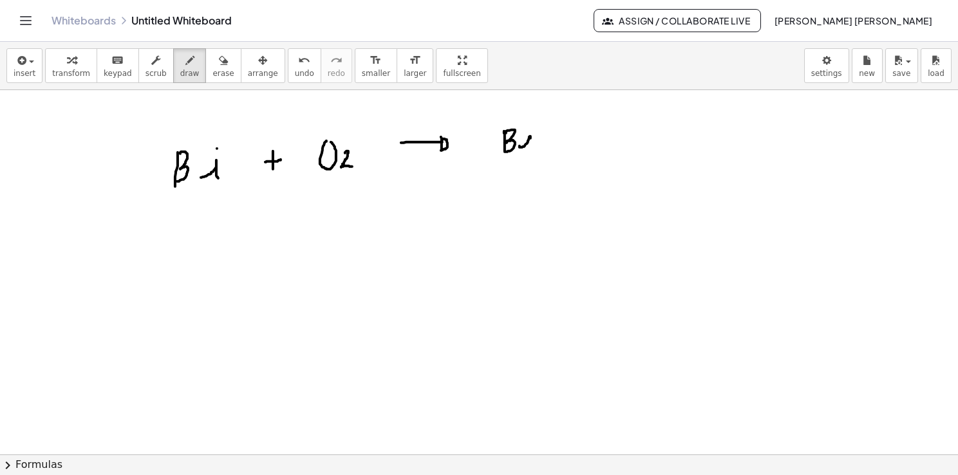
drag, startPoint x: 520, startPoint y: 146, endPoint x: 529, endPoint y: 146, distance: 9.7
click at [529, 146] on div at bounding box center [479, 455] width 958 height 730
click at [528, 125] on div at bounding box center [479, 455] width 958 height 730
drag, startPoint x: 541, startPoint y: 138, endPoint x: 551, endPoint y: 152, distance: 17.5
click at [547, 154] on div at bounding box center [479, 455] width 958 height 730
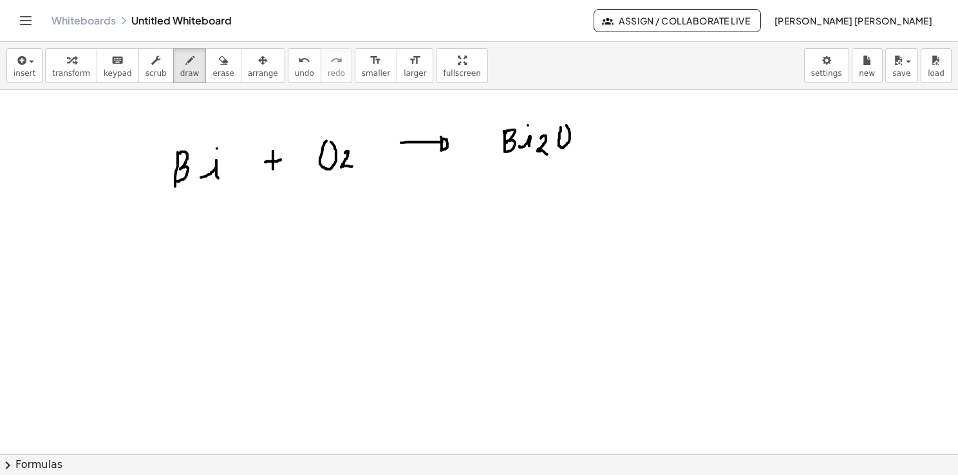
click at [564, 125] on div at bounding box center [479, 455] width 958 height 730
drag, startPoint x: 580, startPoint y: 137, endPoint x: 578, endPoint y: 155, distance: 18.1
click at [580, 154] on div at bounding box center [479, 455] width 958 height 730
click at [104, 128] on div at bounding box center [479, 455] width 958 height 730
drag, startPoint x: 115, startPoint y: 122, endPoint x: 115, endPoint y: 132, distance: 9.7
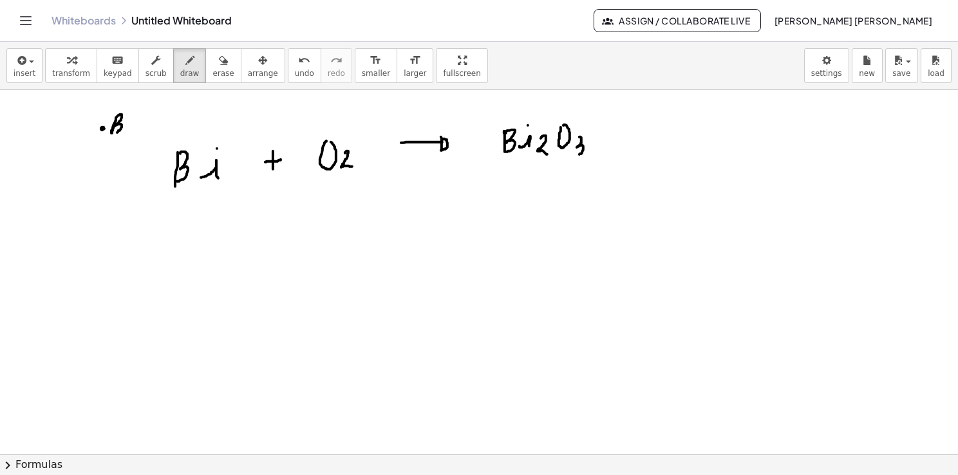
click at [115, 132] on div at bounding box center [479, 455] width 958 height 730
drag, startPoint x: 129, startPoint y: 124, endPoint x: 137, endPoint y: 128, distance: 8.1
click at [137, 128] on div at bounding box center [479, 455] width 958 height 730
drag, startPoint x: 144, startPoint y: 126, endPoint x: 152, endPoint y: 130, distance: 8.9
click at [152, 130] on div at bounding box center [479, 455] width 958 height 730
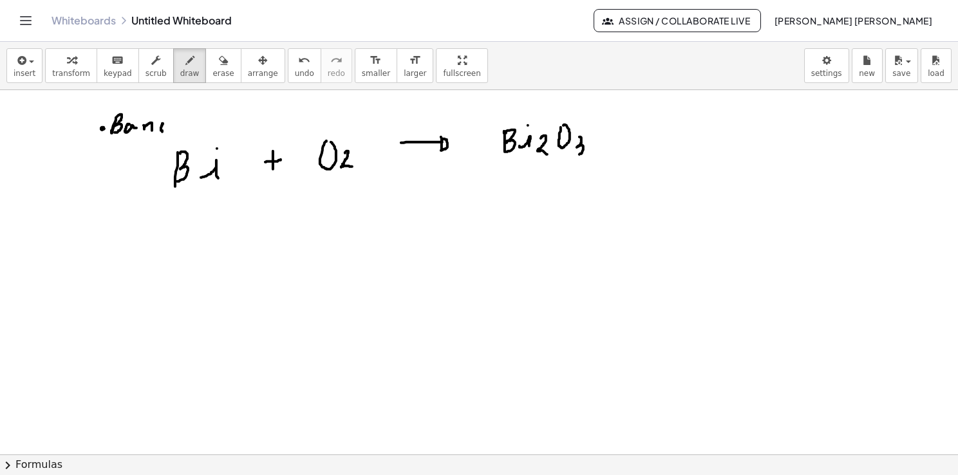
drag, startPoint x: 162, startPoint y: 123, endPoint x: 168, endPoint y: 130, distance: 9.2
click at [166, 131] on div at bounding box center [479, 455] width 958 height 730
click at [176, 122] on div at bounding box center [479, 455] width 958 height 730
drag, startPoint x: 178, startPoint y: 252, endPoint x: 175, endPoint y: 277, distance: 25.3
click at [175, 277] on div at bounding box center [479, 455] width 958 height 730
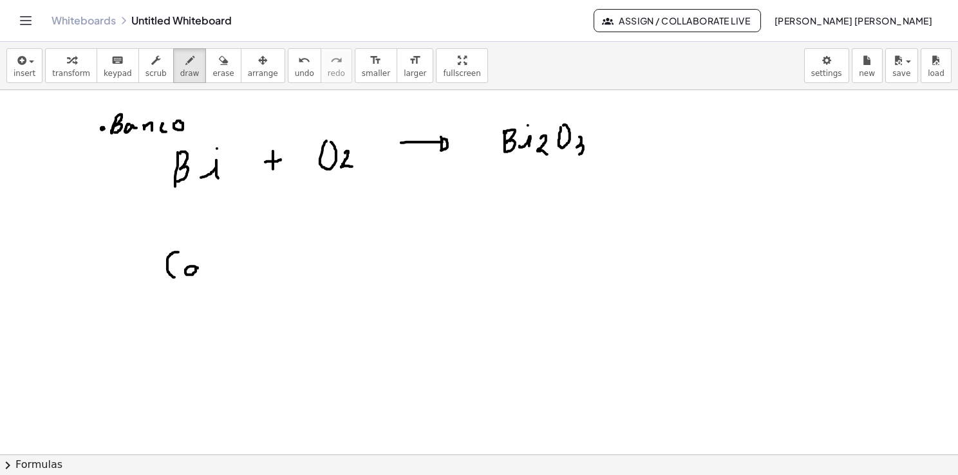
drag, startPoint x: 196, startPoint y: 267, endPoint x: 203, endPoint y: 270, distance: 7.8
click at [203, 270] on div at bounding box center [479, 455] width 958 height 730
drag, startPoint x: 242, startPoint y: 264, endPoint x: 265, endPoint y: 264, distance: 23.2
click at [265, 264] on div at bounding box center [479, 455] width 958 height 730
drag, startPoint x: 260, startPoint y: 255, endPoint x: 257, endPoint y: 273, distance: 18.2
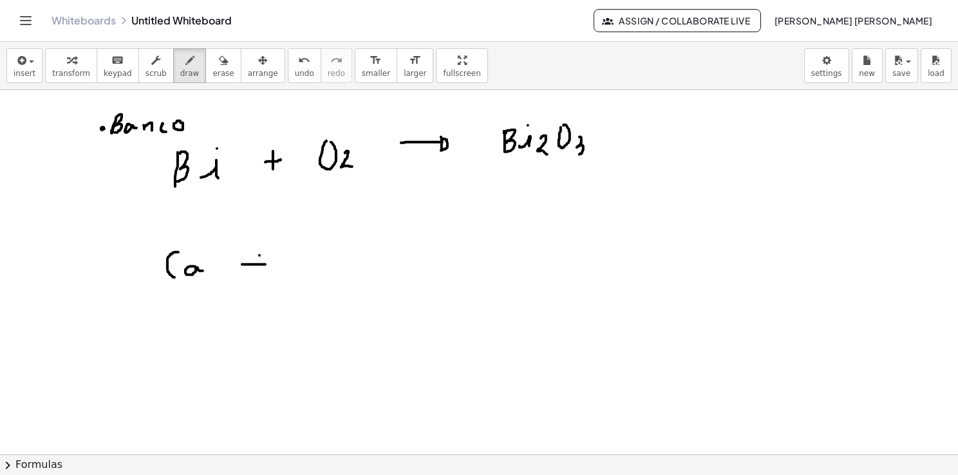
click at [257, 273] on div at bounding box center [479, 455] width 958 height 730
click at [307, 251] on div at bounding box center [479, 455] width 958 height 730
drag, startPoint x: 317, startPoint y: 261, endPoint x: 338, endPoint y: 270, distance: 23.1
click at [337, 270] on div at bounding box center [479, 455] width 958 height 730
drag, startPoint x: 386, startPoint y: 261, endPoint x: 446, endPoint y: 260, distance: 59.3
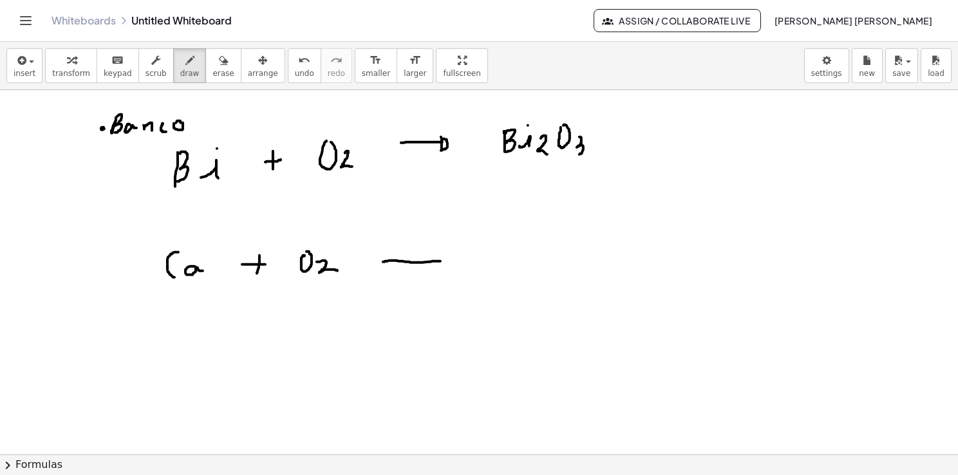
click at [446, 261] on div at bounding box center [479, 455] width 958 height 730
drag, startPoint x: 443, startPoint y: 253, endPoint x: 442, endPoint y: 268, distance: 14.8
click at [442, 268] on div at bounding box center [479, 455] width 958 height 730
drag, startPoint x: 495, startPoint y: 243, endPoint x: 502, endPoint y: 260, distance: 17.9
click at [497, 263] on div at bounding box center [479, 455] width 958 height 730
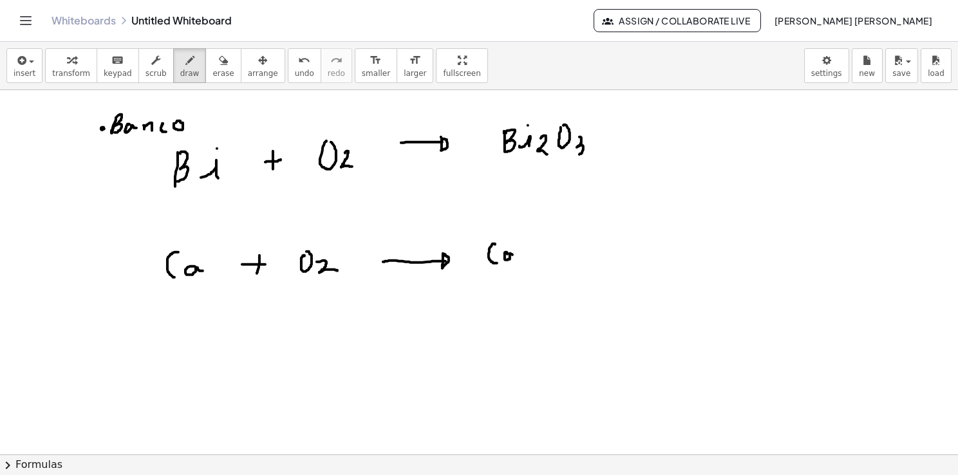
drag, startPoint x: 507, startPoint y: 252, endPoint x: 520, endPoint y: 258, distance: 14.4
click at [519, 258] on div at bounding box center [479, 455] width 958 height 730
click at [553, 236] on div at bounding box center [479, 455] width 958 height 730
drag, startPoint x: 465, startPoint y: 132, endPoint x: 483, endPoint y: 164, distance: 36.9
click at [483, 164] on div at bounding box center [479, 455] width 958 height 730
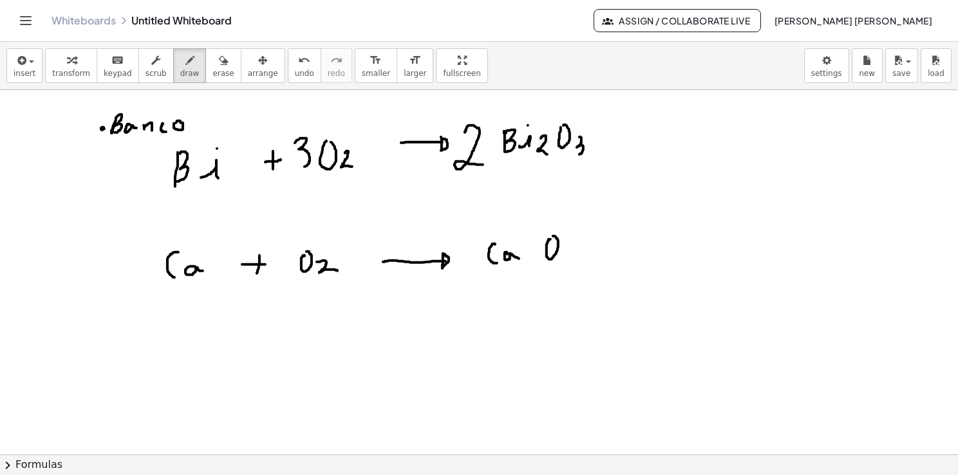
drag, startPoint x: 295, startPoint y: 142, endPoint x: 292, endPoint y: 169, distance: 26.5
click at [294, 169] on div at bounding box center [479, 455] width 958 height 730
drag, startPoint x: 148, startPoint y: 160, endPoint x: 160, endPoint y: 185, distance: 28.2
click at [158, 185] on div at bounding box center [479, 455] width 958 height 730
drag, startPoint x: 625, startPoint y: 135, endPoint x: 652, endPoint y: 104, distance: 41.1
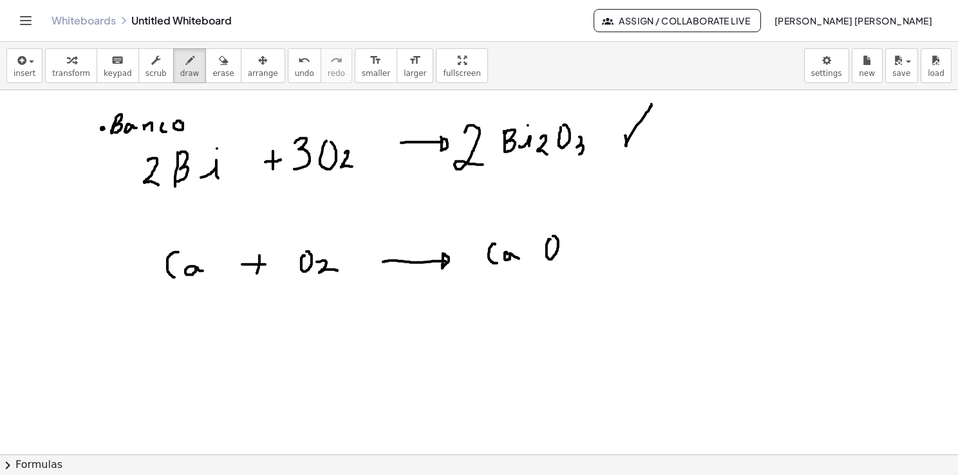
click at [652, 104] on div at bounding box center [479, 455] width 958 height 730
click at [643, 118] on div at bounding box center [479, 455] width 958 height 730
drag, startPoint x: 459, startPoint y: 236, endPoint x: 473, endPoint y: 269, distance: 36.6
click at [473, 269] on div at bounding box center [479, 455] width 958 height 730
drag, startPoint x: 109, startPoint y: 244, endPoint x: 146, endPoint y: 278, distance: 49.7
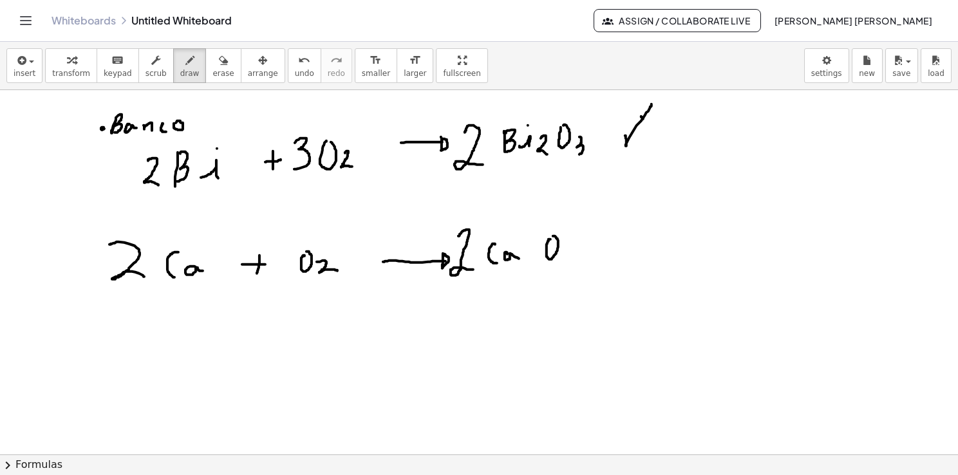
click at [146, 278] on div at bounding box center [479, 455] width 958 height 730
drag, startPoint x: 620, startPoint y: 261, endPoint x: 641, endPoint y: 231, distance: 36.5
click at [641, 231] on div at bounding box center [479, 455] width 958 height 730
click at [636, 241] on div at bounding box center [479, 455] width 958 height 730
click at [213, 75] on span "erase" at bounding box center [223, 73] width 21 height 9
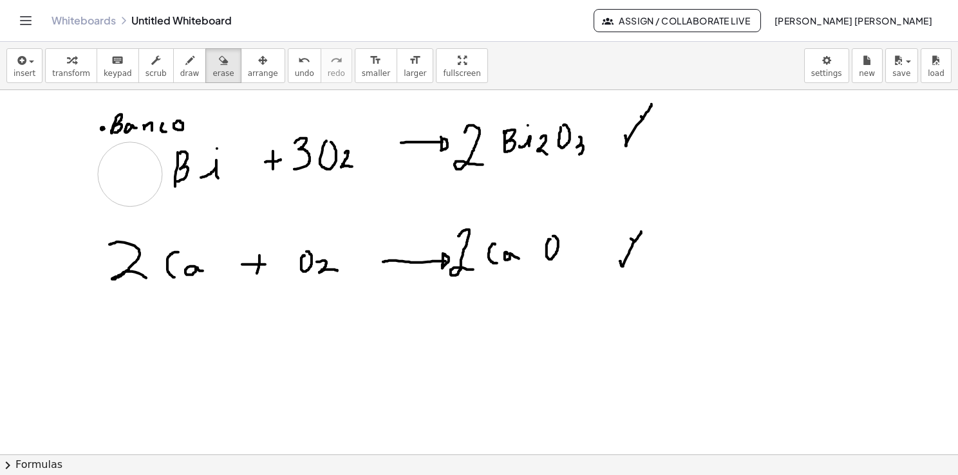
drag, startPoint x: 141, startPoint y: 175, endPoint x: 129, endPoint y: 173, distance: 11.8
click at [129, 173] on div at bounding box center [479, 455] width 958 height 730
click at [183, 61] on button "draw" at bounding box center [189, 65] width 33 height 35
drag, startPoint x: 131, startPoint y: 148, endPoint x: 144, endPoint y: 162, distance: 18.2
click at [143, 162] on div at bounding box center [479, 455] width 958 height 730
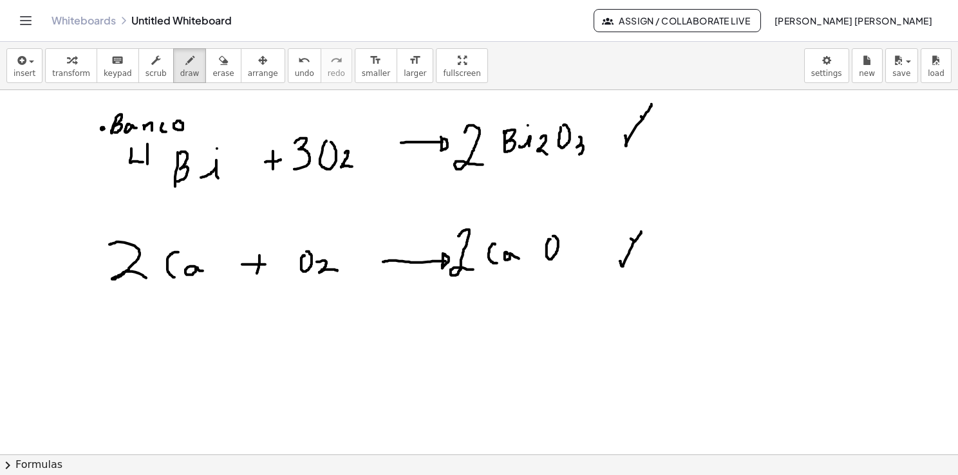
drag, startPoint x: 147, startPoint y: 144, endPoint x: 147, endPoint y: 169, distance: 25.1
click at [147, 169] on div at bounding box center [479, 455] width 958 height 730
drag, startPoint x: 669, startPoint y: 146, endPoint x: 717, endPoint y: 97, distance: 68.3
click at [717, 97] on div at bounding box center [479, 455] width 958 height 730
drag, startPoint x: 649, startPoint y: 102, endPoint x: 636, endPoint y: 125, distance: 25.6
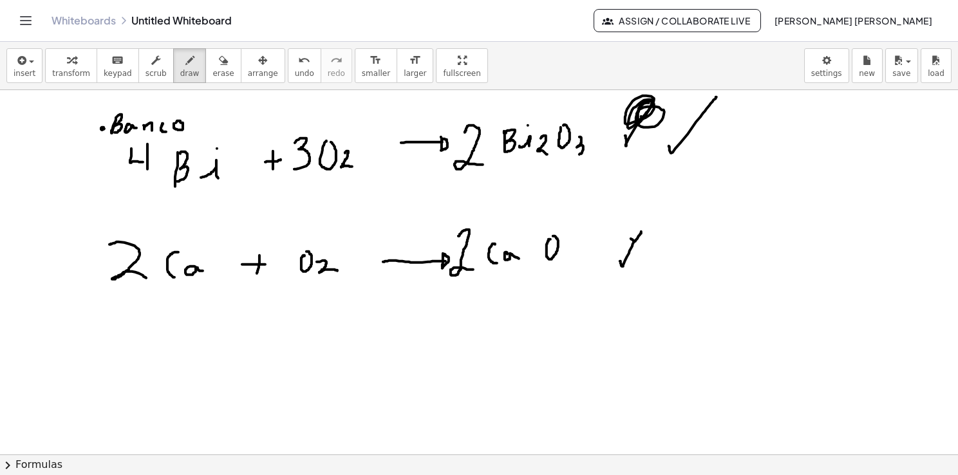
click at [636, 125] on div at bounding box center [479, 455] width 958 height 730
drag, startPoint x: 149, startPoint y: 162, endPoint x: 147, endPoint y: 182, distance: 20.1
click at [147, 182] on div at bounding box center [479, 455] width 958 height 730
click at [131, 164] on div at bounding box center [479, 455] width 958 height 730
drag, startPoint x: 692, startPoint y: 243, endPoint x: 721, endPoint y: 196, distance: 55.8
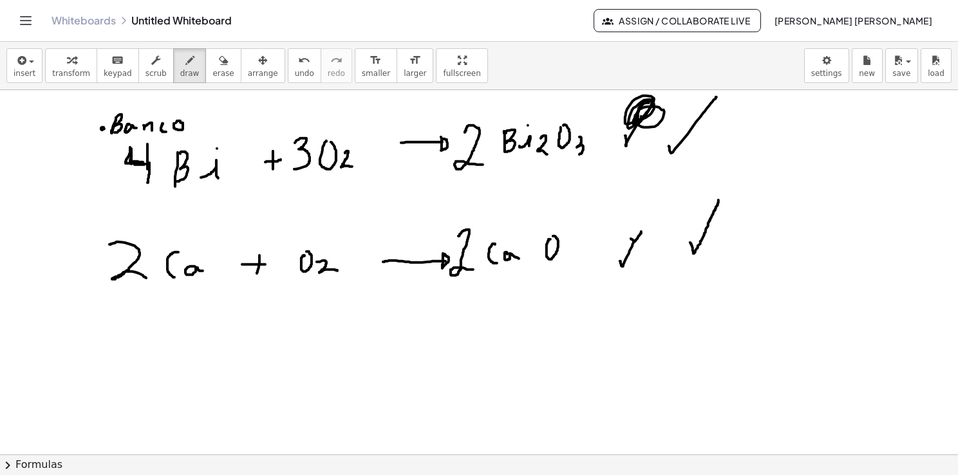
click at [721, 196] on div at bounding box center [479, 455] width 958 height 730
click at [708, 223] on div at bounding box center [479, 455] width 958 height 730
click at [214, 73] on button "erase" at bounding box center [222, 65] width 35 height 35
drag, startPoint x: 699, startPoint y: 264, endPoint x: 819, endPoint y: 308, distance: 127.5
click at [679, 256] on div at bounding box center [479, 455] width 958 height 730
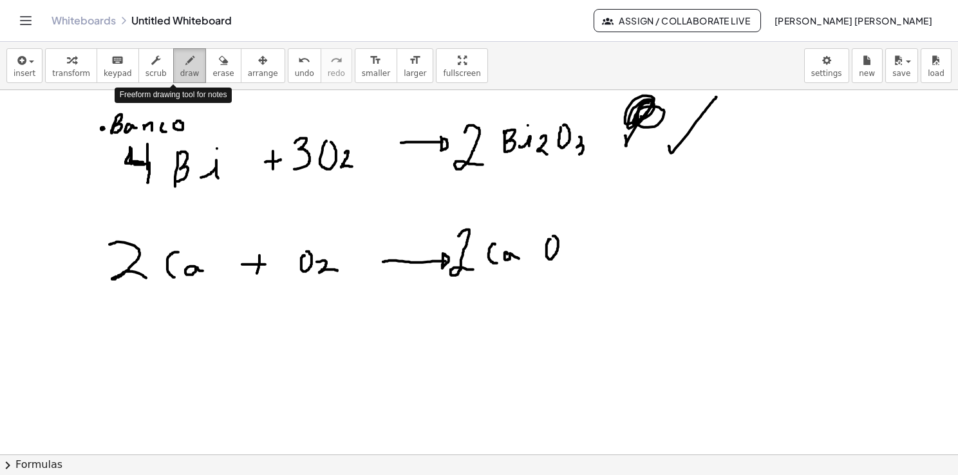
click at [173, 64] on button "draw" at bounding box center [189, 65] width 33 height 35
drag, startPoint x: 288, startPoint y: 338, endPoint x: 296, endPoint y: 364, distance: 27.1
click at [296, 364] on div at bounding box center [479, 455] width 958 height 730
drag, startPoint x: 309, startPoint y: 347, endPoint x: 315, endPoint y: 357, distance: 11.8
click at [315, 357] on div at bounding box center [479, 455] width 958 height 730
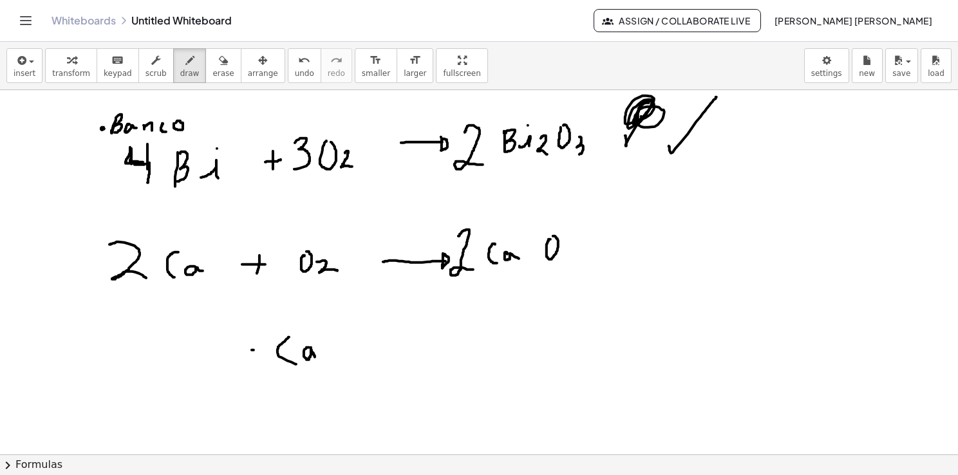
click at [258, 349] on div at bounding box center [479, 455] width 958 height 730
click at [258, 355] on div at bounding box center [479, 455] width 958 height 730
drag, startPoint x: 201, startPoint y: 342, endPoint x: 228, endPoint y: 362, distance: 33.6
click at [214, 365] on div at bounding box center [479, 455] width 958 height 730
drag, startPoint x: 336, startPoint y: 355, endPoint x: 343, endPoint y: 355, distance: 7.1
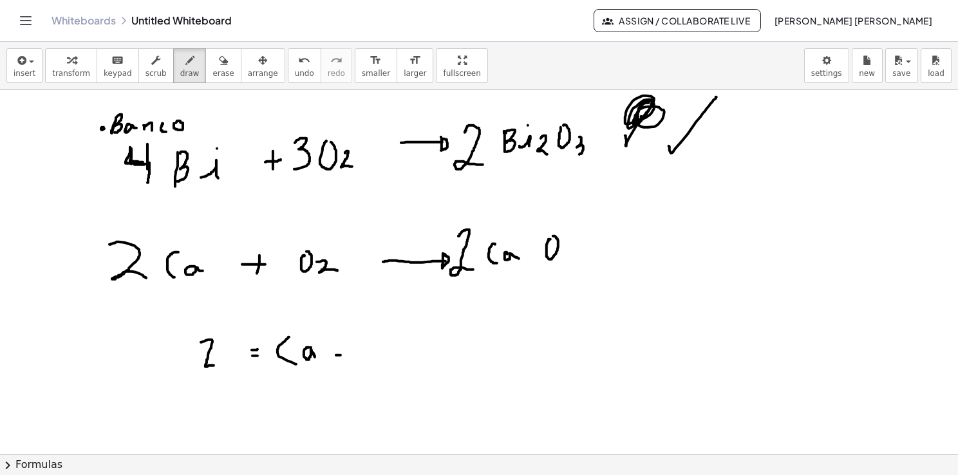
click at [343, 355] on div at bounding box center [479, 455] width 958 height 730
click at [345, 346] on div at bounding box center [479, 455] width 958 height 730
drag, startPoint x: 357, startPoint y: 341, endPoint x: 371, endPoint y: 359, distance: 22.9
click at [371, 359] on div at bounding box center [479, 455] width 958 height 730
click at [301, 379] on div at bounding box center [479, 455] width 958 height 730
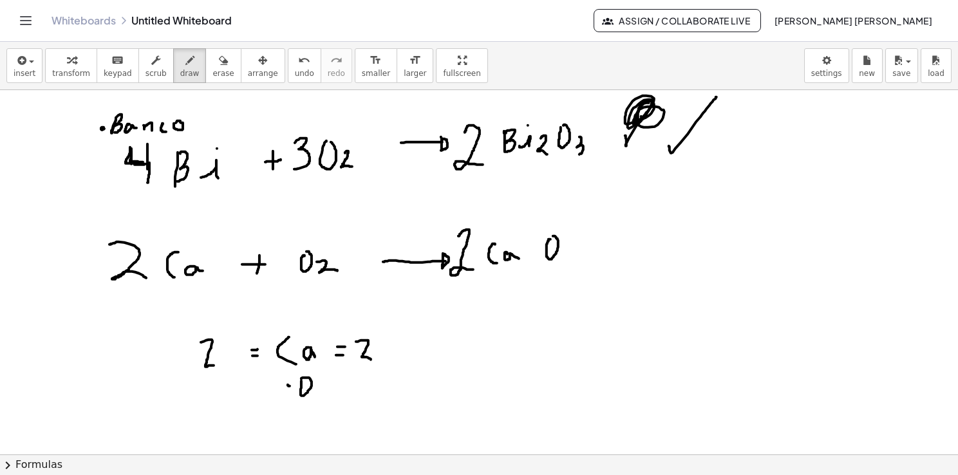
click at [293, 386] on div at bounding box center [479, 455] width 958 height 730
click at [290, 381] on div at bounding box center [479, 455] width 958 height 730
drag, startPoint x: 269, startPoint y: 385, endPoint x: 278, endPoint y: 397, distance: 14.8
click at [278, 397] on div at bounding box center [479, 455] width 958 height 730
drag, startPoint x: 325, startPoint y: 388, endPoint x: 333, endPoint y: 384, distance: 9.2
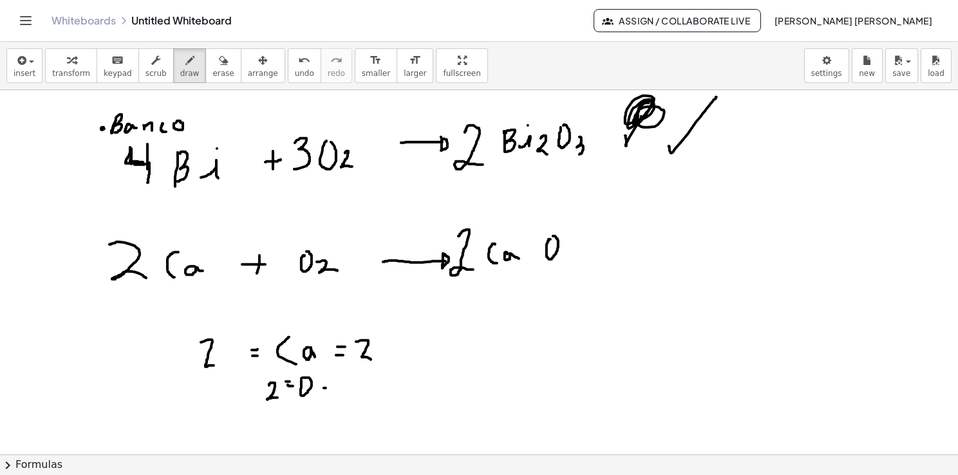
click at [332, 385] on div at bounding box center [479, 455] width 958 height 730
click at [330, 376] on div at bounding box center [479, 455] width 958 height 730
drag, startPoint x: 355, startPoint y: 380, endPoint x: 366, endPoint y: 394, distance: 17.5
click at [363, 394] on div at bounding box center [479, 455] width 958 height 730
drag, startPoint x: 664, startPoint y: 240, endPoint x: 719, endPoint y: 211, distance: 61.9
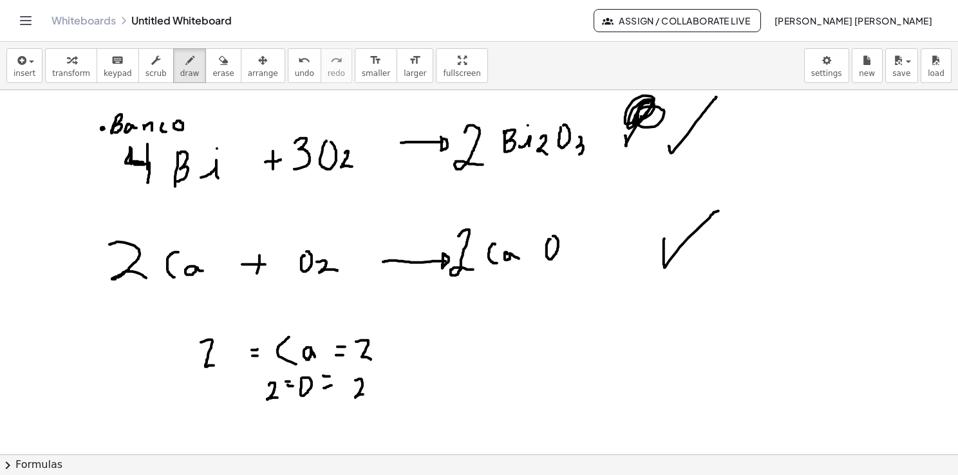
click at [719, 211] on div at bounding box center [479, 455] width 958 height 730
drag, startPoint x: 690, startPoint y: 120, endPoint x: 698, endPoint y: 133, distance: 15.0
click at [698, 133] on div at bounding box center [479, 455] width 958 height 730
click at [212, 79] on button "erase" at bounding box center [222, 65] width 35 height 35
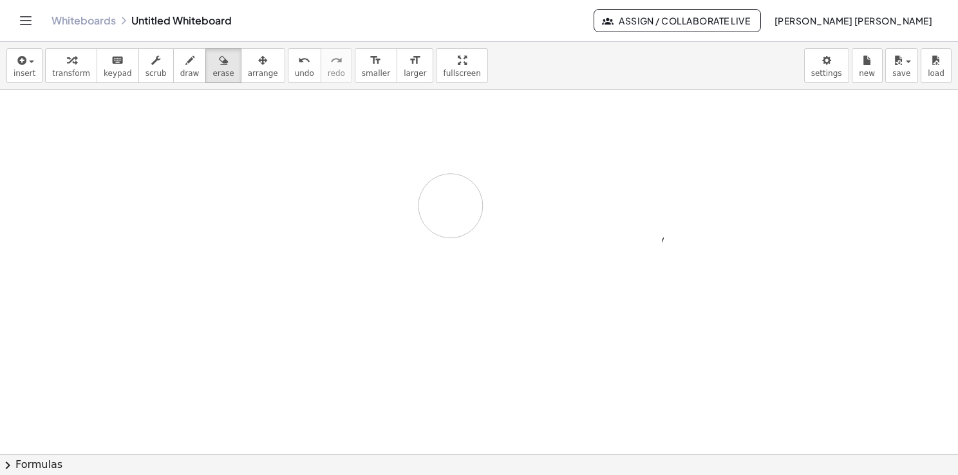
drag, startPoint x: 138, startPoint y: 135, endPoint x: 580, endPoint y: 306, distance: 473.6
click at [451, 206] on div at bounding box center [479, 455] width 958 height 730
